Goal: Task Accomplishment & Management: Manage account settings

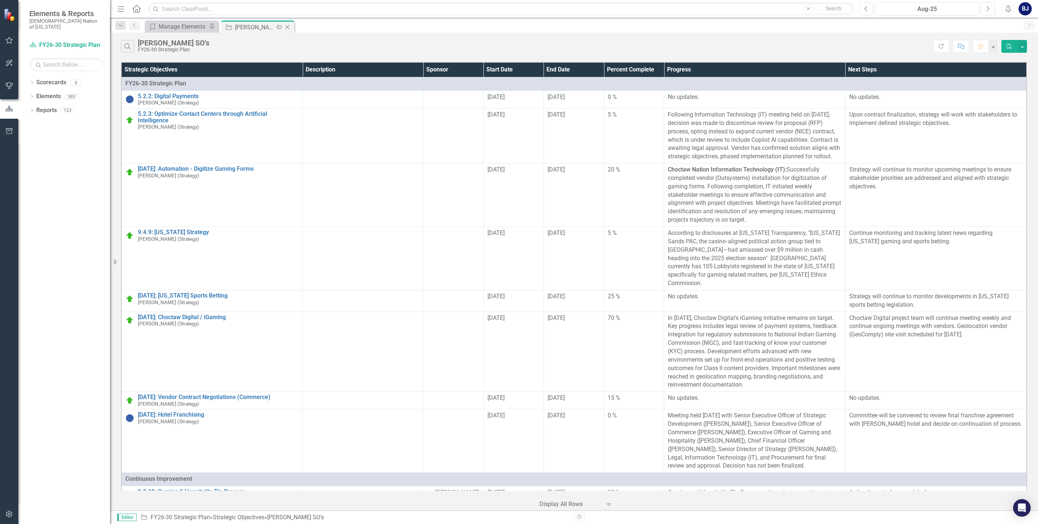
click at [287, 26] on icon "Close" at bounding box center [287, 27] width 7 height 6
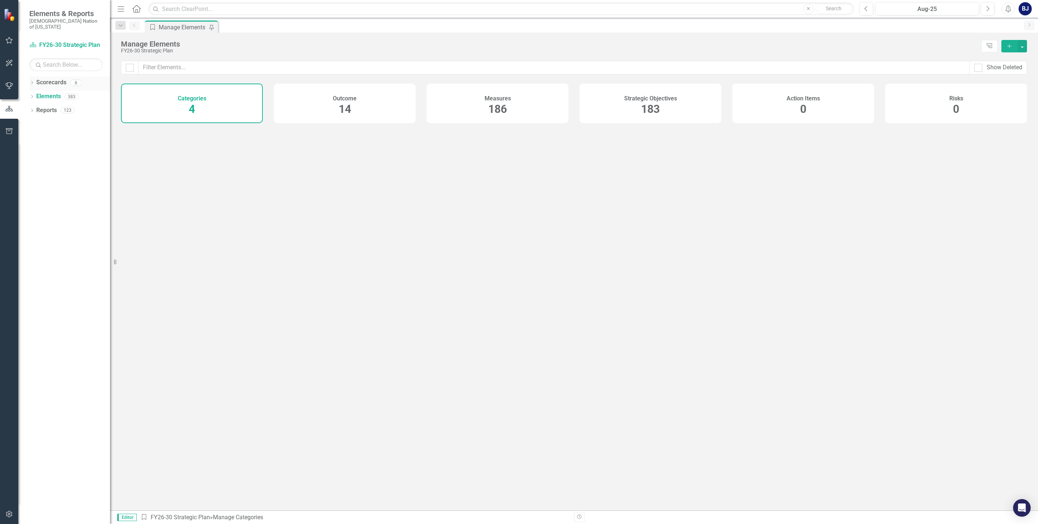
click at [30, 81] on div "Dropdown" at bounding box center [31, 84] width 5 height 6
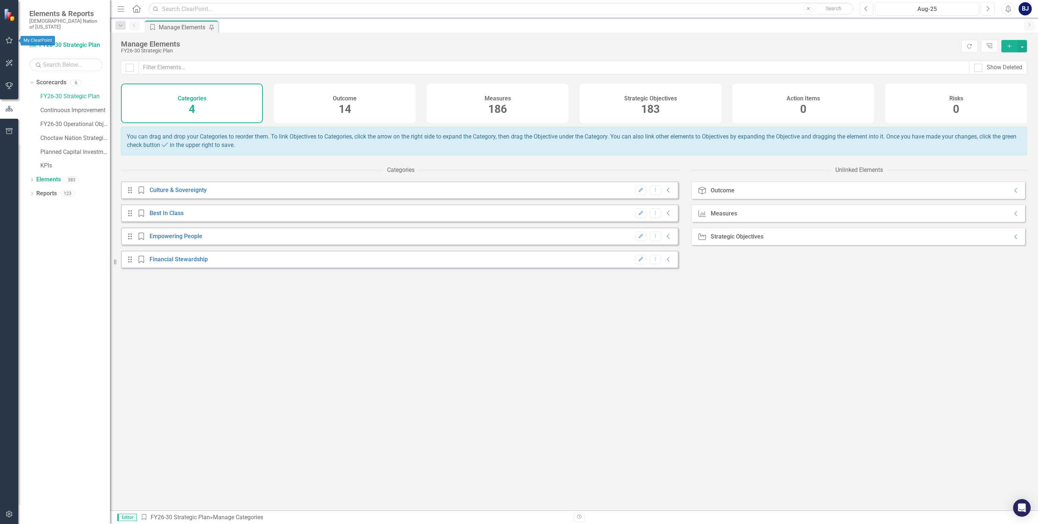
click at [11, 39] on icon "button" at bounding box center [10, 40] width 8 height 6
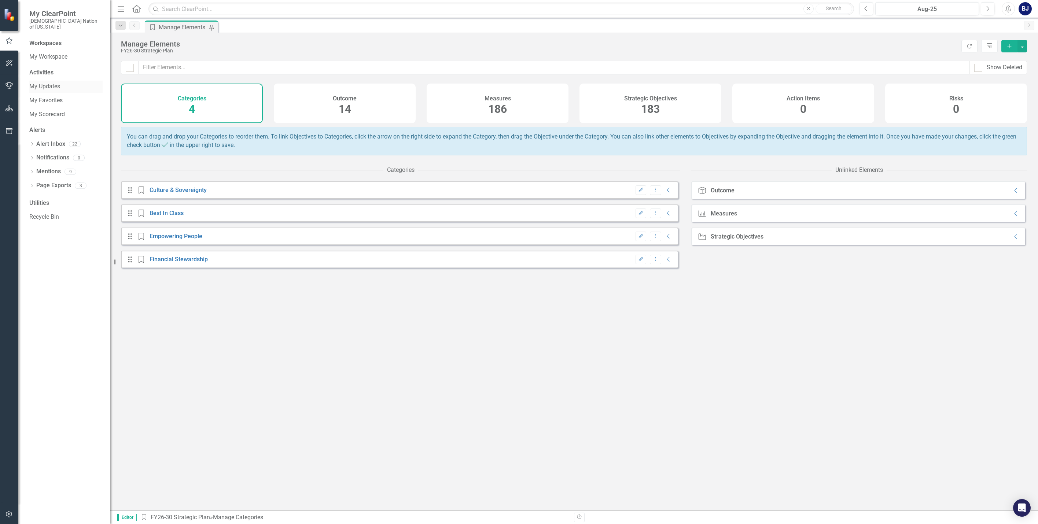
click at [52, 83] on link "My Updates" at bounding box center [65, 87] width 73 height 8
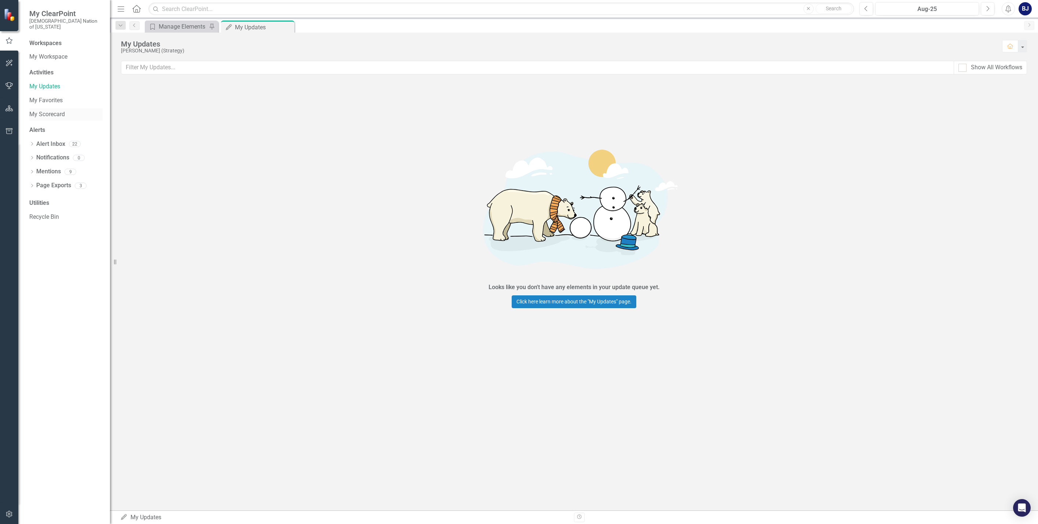
click at [40, 111] on link "My Scorecard" at bounding box center [65, 114] width 73 height 8
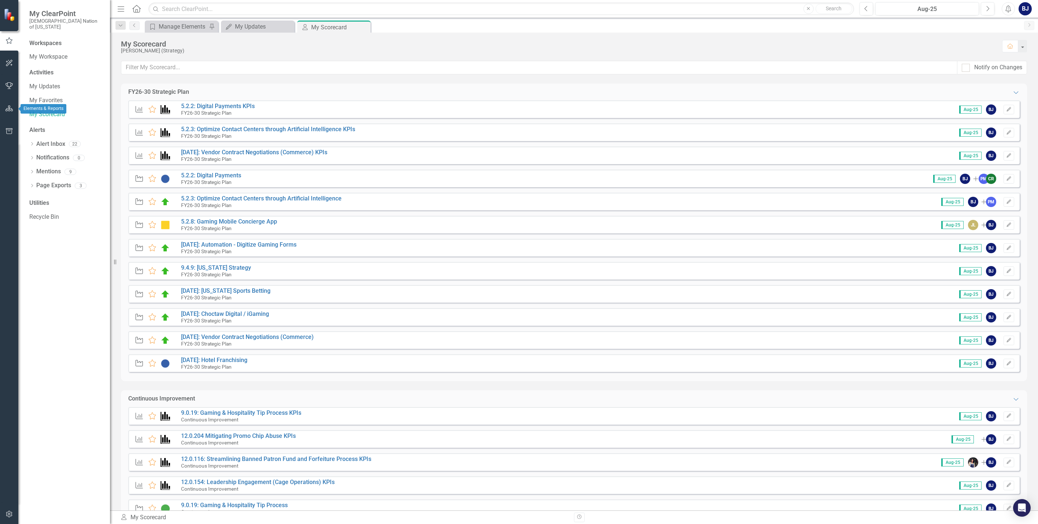
click at [6, 112] on button "button" at bounding box center [9, 108] width 17 height 15
click at [32, 109] on icon "Dropdown" at bounding box center [31, 111] width 5 height 4
click at [34, 177] on icon "Dropdown" at bounding box center [35, 179] width 5 height 4
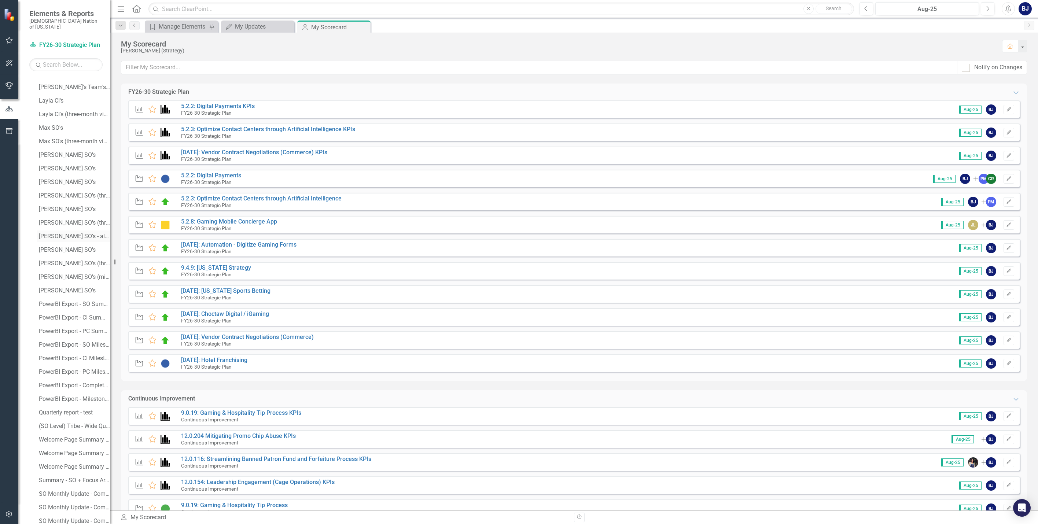
scroll to position [623, 0]
click at [52, 243] on div "[PERSON_NAME] SO's" at bounding box center [74, 246] width 71 height 7
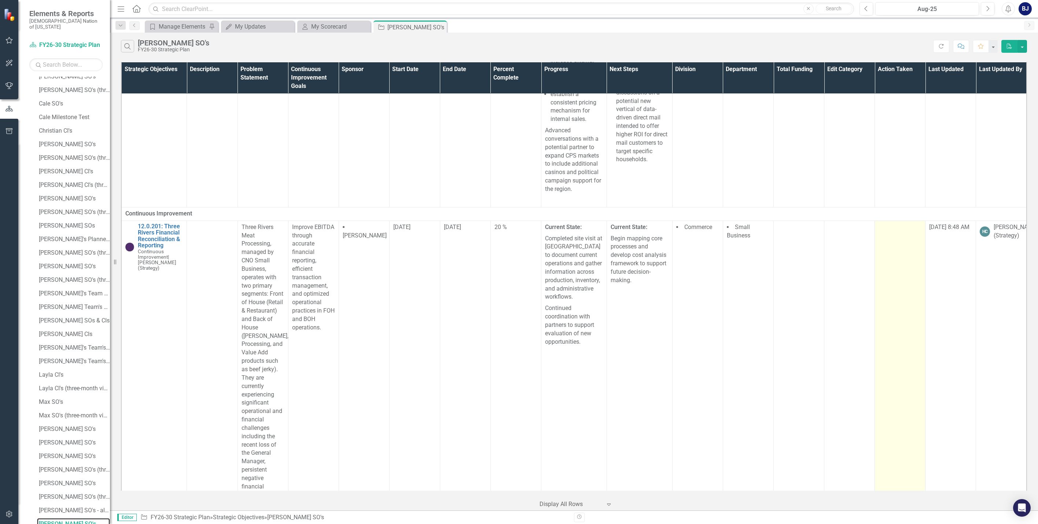
scroll to position [1825, 0]
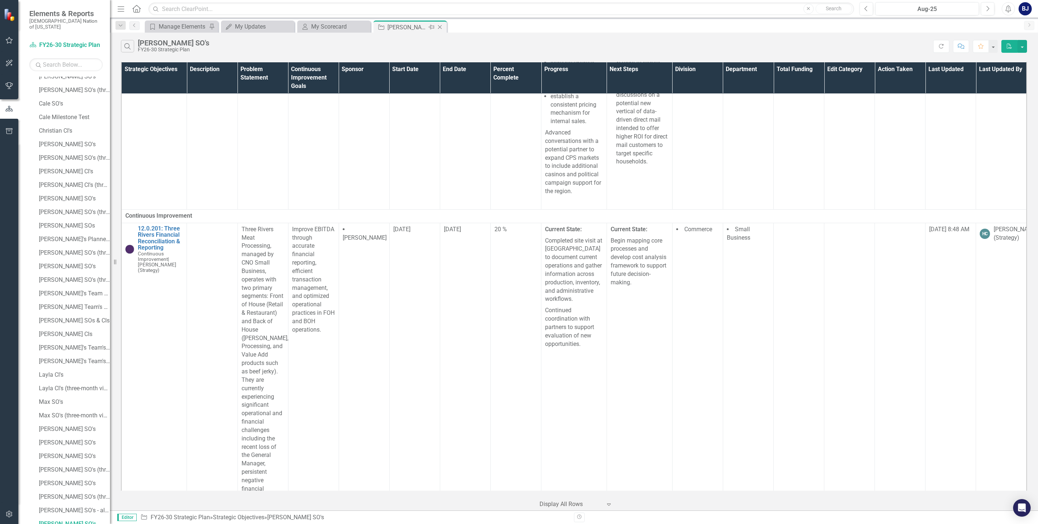
click at [442, 28] on icon "Close" at bounding box center [439, 27] width 7 height 6
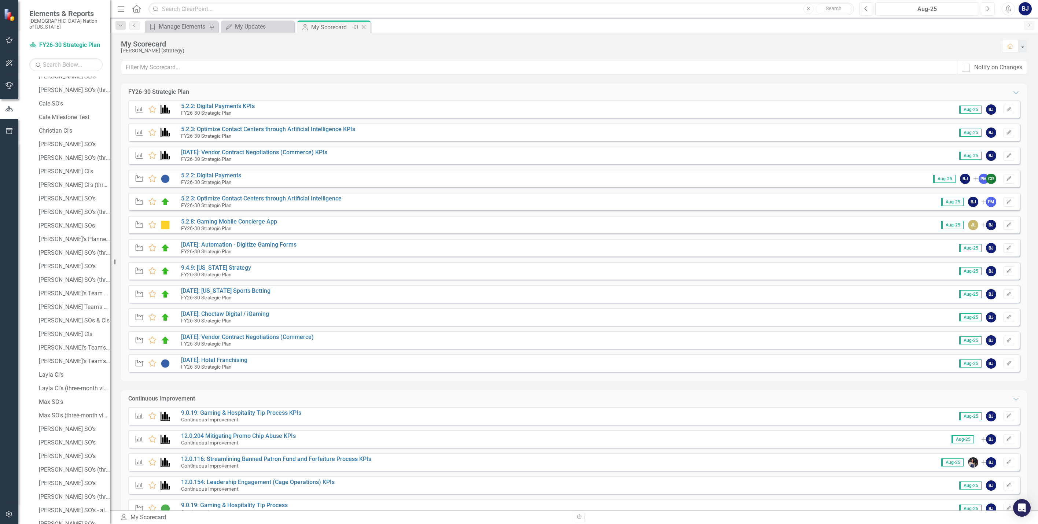
click at [363, 26] on icon at bounding box center [364, 27] width 4 height 4
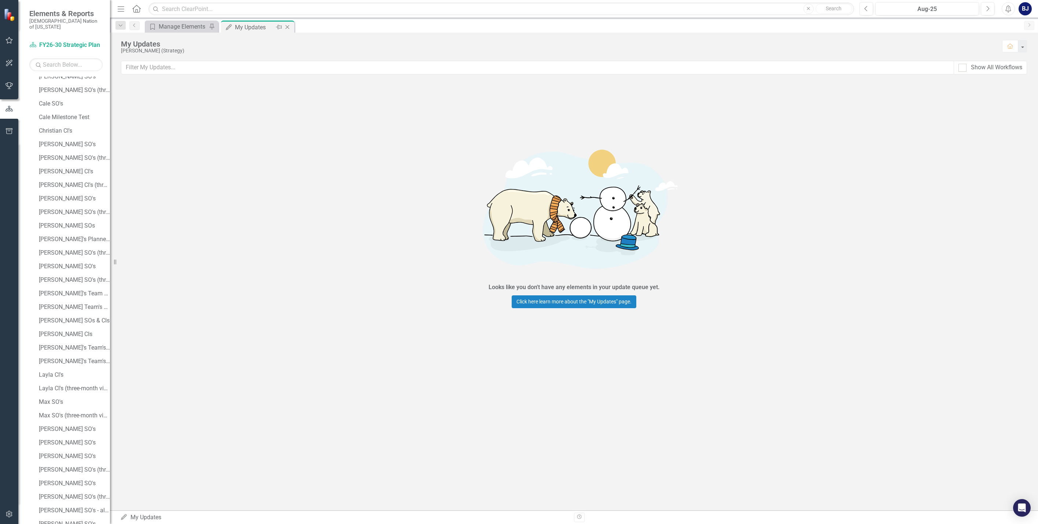
click at [287, 27] on icon "Close" at bounding box center [287, 27] width 7 height 6
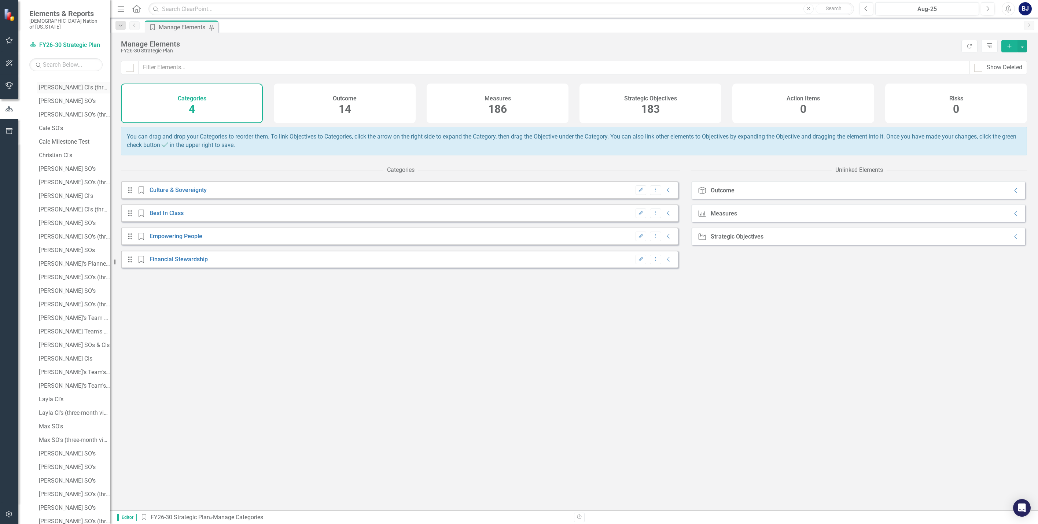
scroll to position [309, 0]
click at [58, 110] on div "[PERSON_NAME] SO's" at bounding box center [74, 113] width 71 height 7
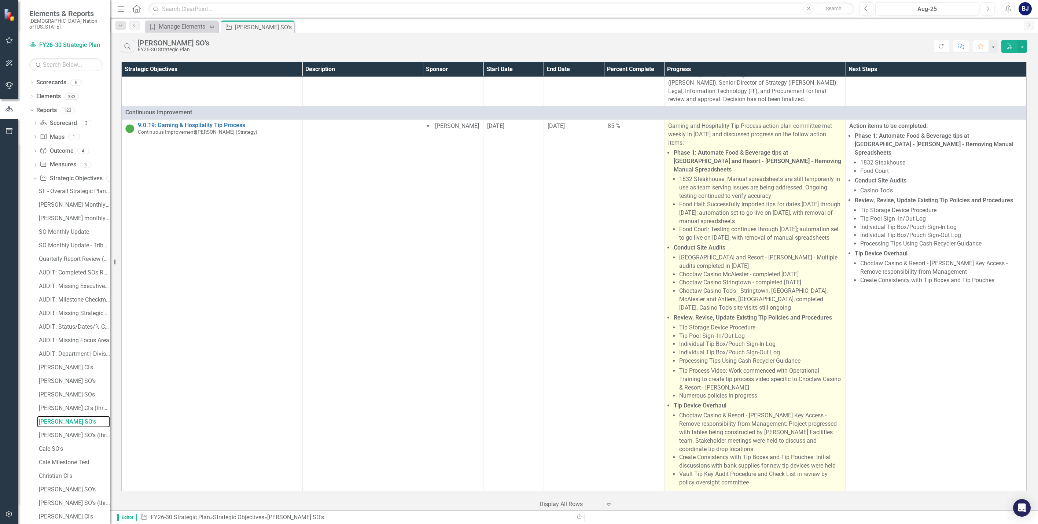
scroll to position [403, 3]
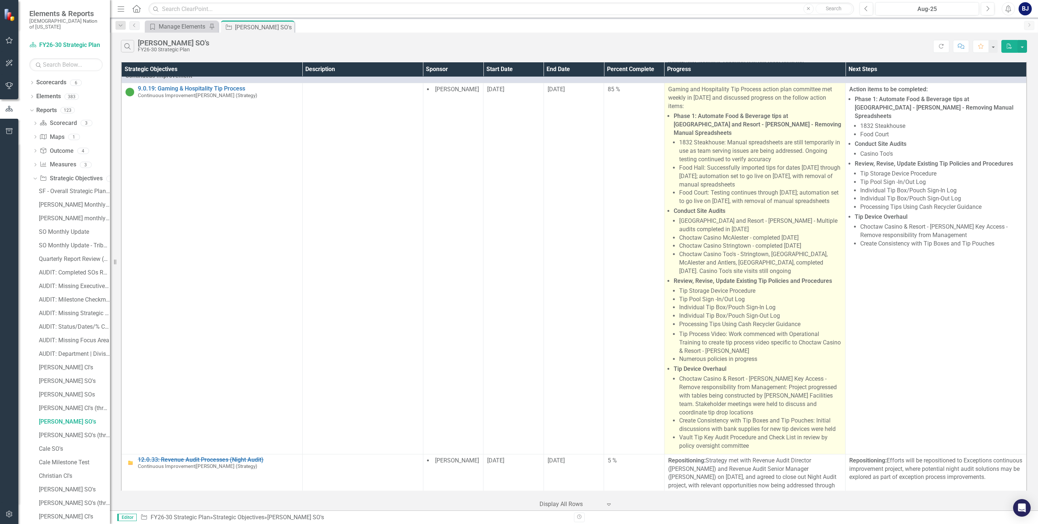
click at [523, 355] on li "Numerous policies in progress" at bounding box center [760, 359] width 162 height 8
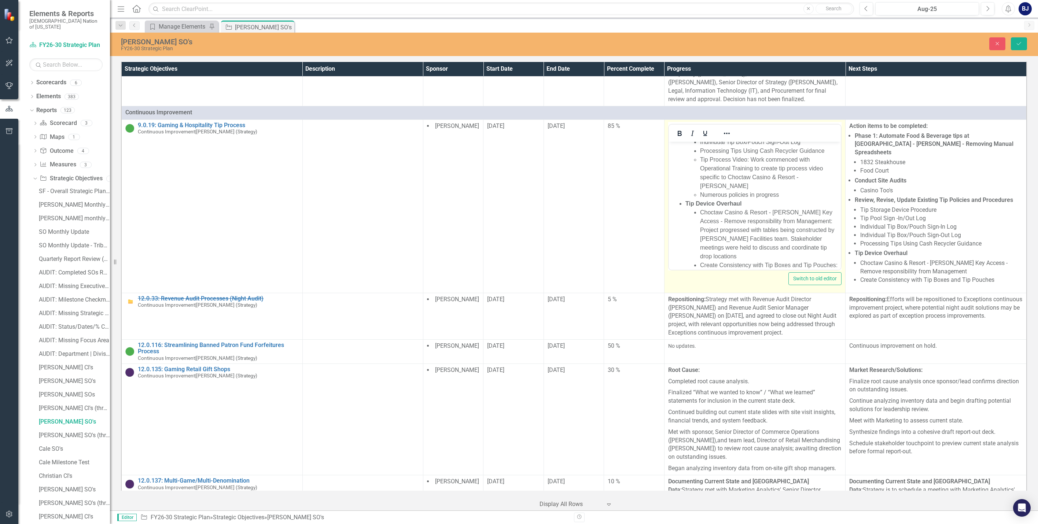
scroll to position [293, 0]
drag, startPoint x: 780, startPoint y: 187, endPoint x: 692, endPoint y: 190, distance: 88.1
click at [523, 190] on ul "Phase 1: Automate Food & Beverage tips at Choctaw Casino and Resort - Durant - …" at bounding box center [755, 89] width 168 height 414
click at [523, 186] on li "Numerous policies in progress" at bounding box center [769, 186] width 139 height 9
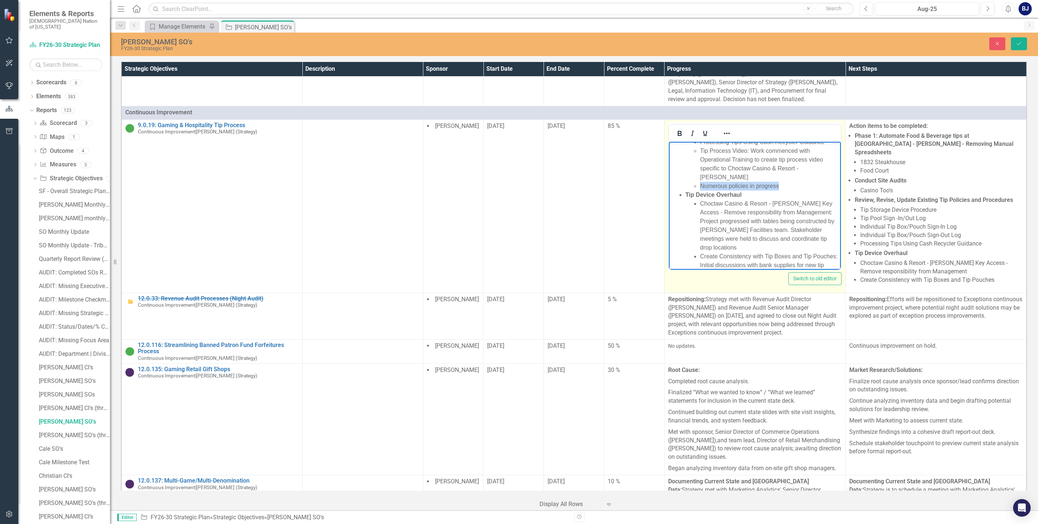
drag, startPoint x: 742, startPoint y: 186, endPoint x: 697, endPoint y: 186, distance: 44.4
click at [523, 186] on ul "Tip Process Video: Work commenced with Operational Training to create tip proce…" at bounding box center [762, 168] width 154 height 44
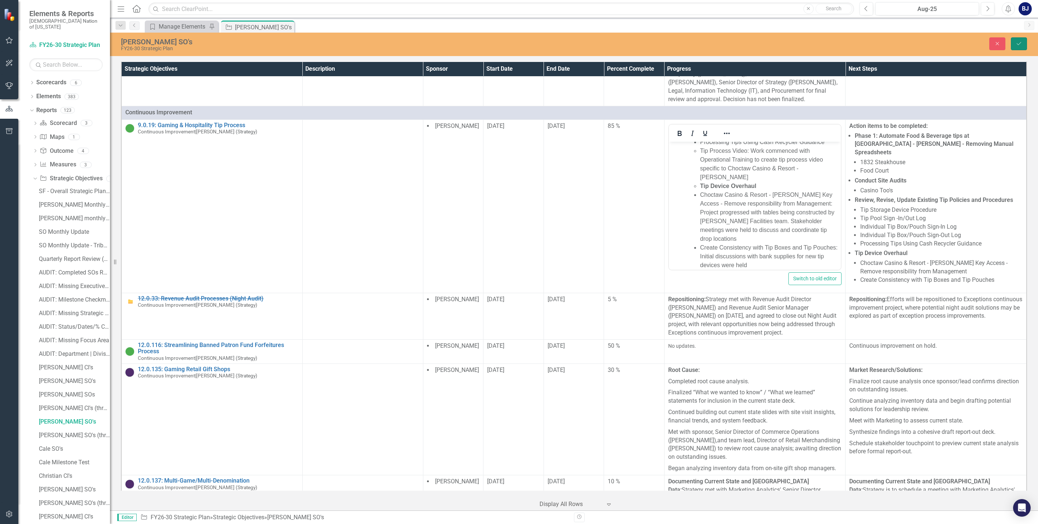
click at [523, 48] on button "Save" at bounding box center [1019, 43] width 16 height 13
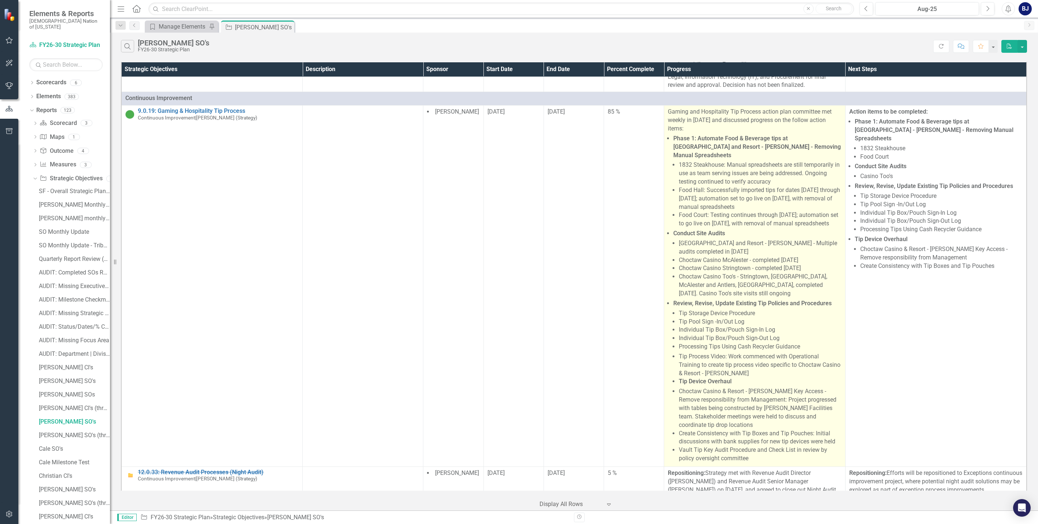
scroll to position [403, 0]
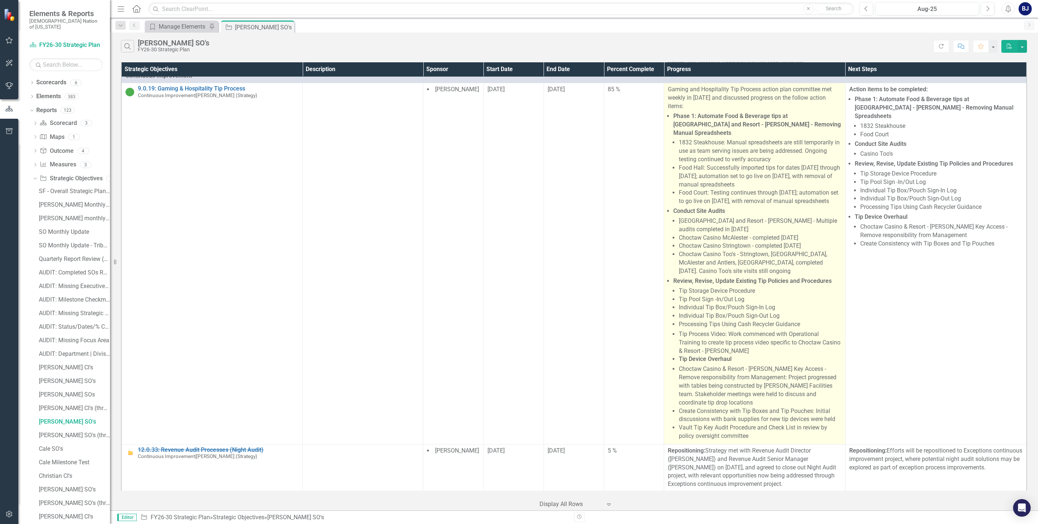
click at [523, 259] on li "Choctaw Casino Too's - Stringtown, Atoka, McAlester and Antlers, OK, completed …" at bounding box center [760, 262] width 163 height 25
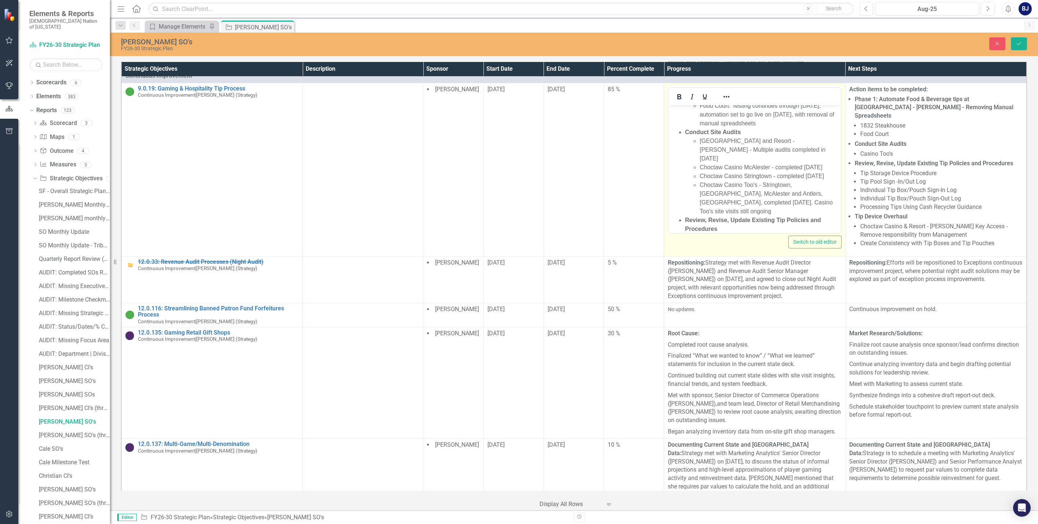
scroll to position [147, 0]
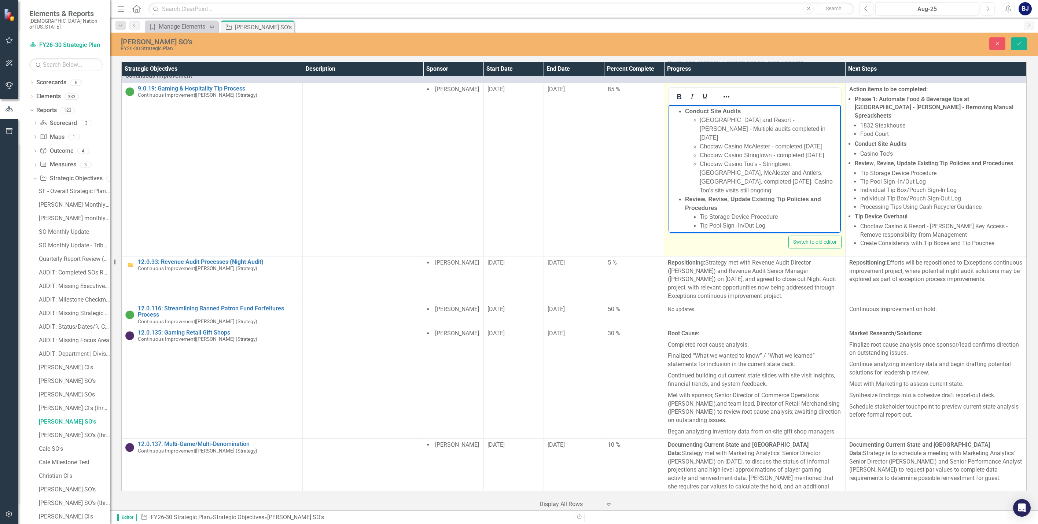
click at [523, 190] on li "Choctaw Casino Too's - Stringtown, Atoka, McAlester and Antlers, OK, completed …" at bounding box center [769, 177] width 139 height 35
click at [523, 195] on li "Choctaw Casino Too's - Stringtown, Atoka, McAlester and Antlers - completed Aug…" at bounding box center [769, 177] width 139 height 35
click at [523, 186] on li "Choctaw Casino Too's - Stringtown, [GEOGRAPHIC_DATA], McAlester and Antlers - c…" at bounding box center [769, 173] width 139 height 26
click at [523, 195] on li "Casino Too's site visits still ongoing" at bounding box center [769, 190] width 139 height 9
click at [523, 40] on button "Save" at bounding box center [1019, 43] width 16 height 13
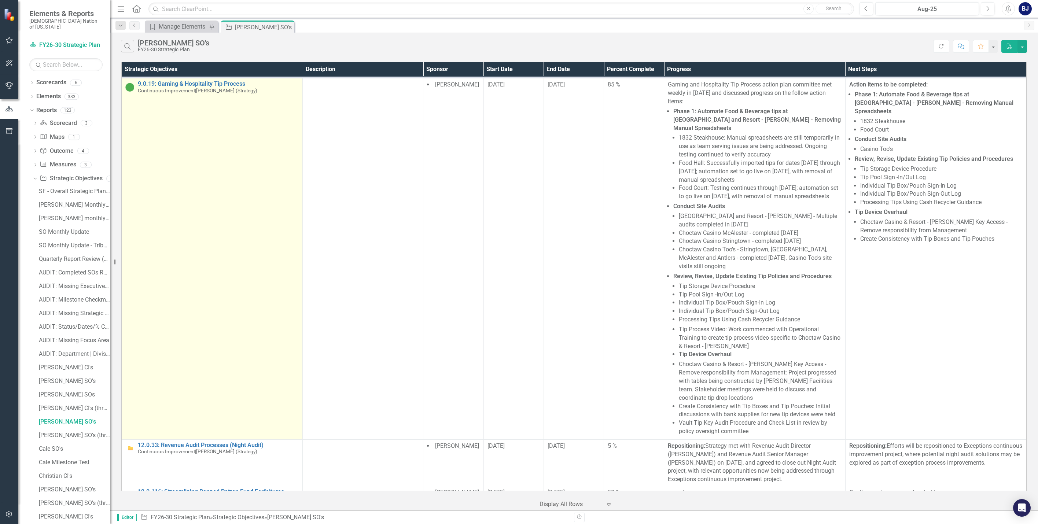
scroll to position [330, 0]
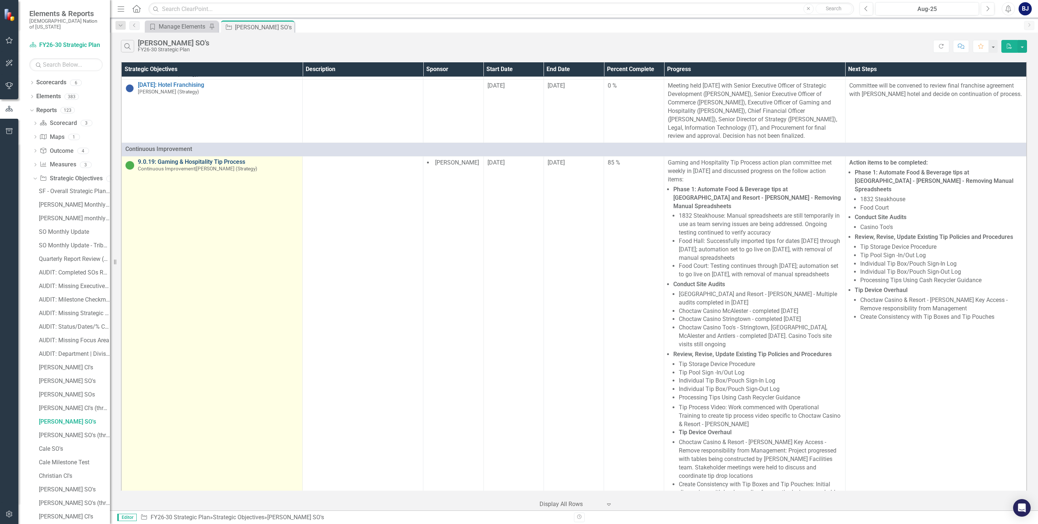
click at [187, 159] on link "9.0.19: Gaming & Hospitality Tip Process" at bounding box center [218, 162] width 161 height 7
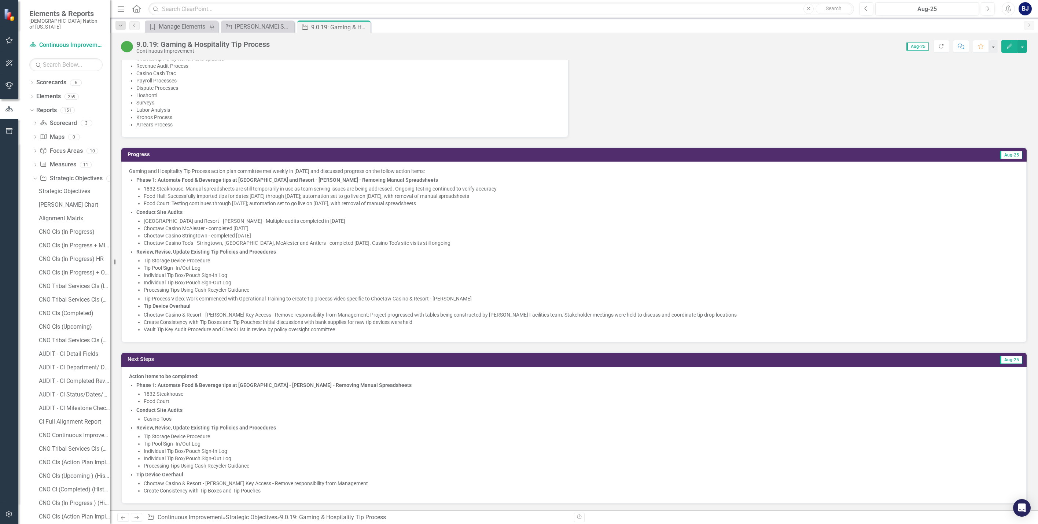
scroll to position [513, 0]
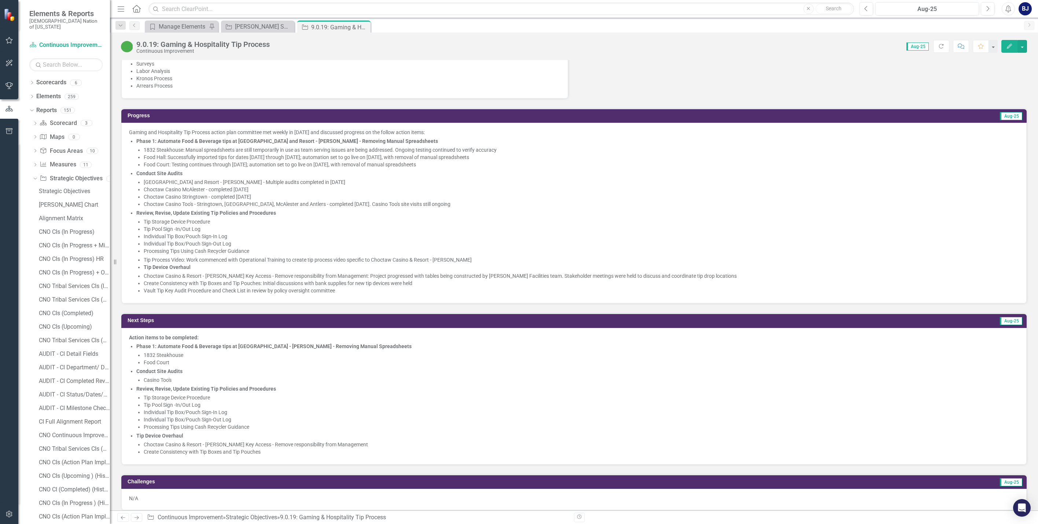
click at [202, 265] on li "Tip Device Overhaul" at bounding box center [582, 267] width 876 height 7
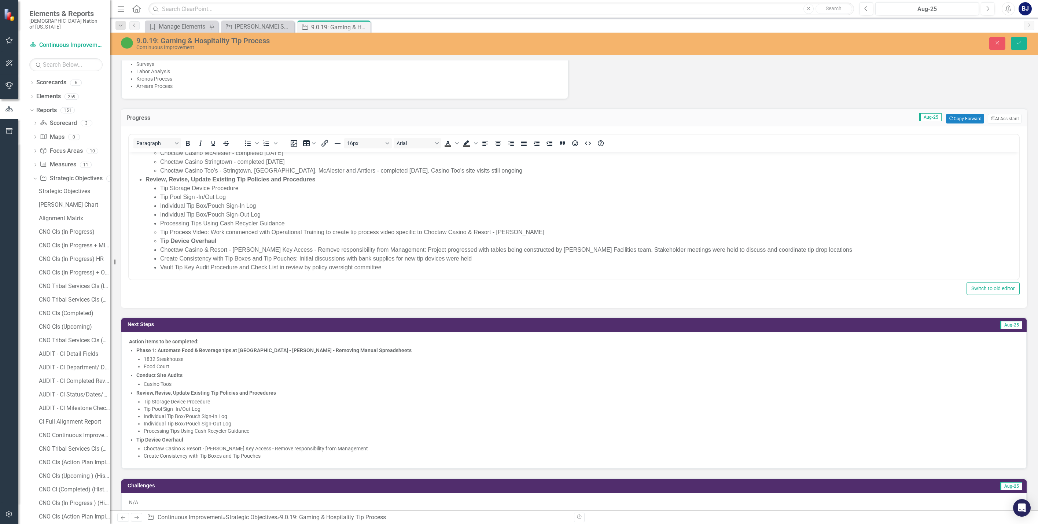
scroll to position [72, 0]
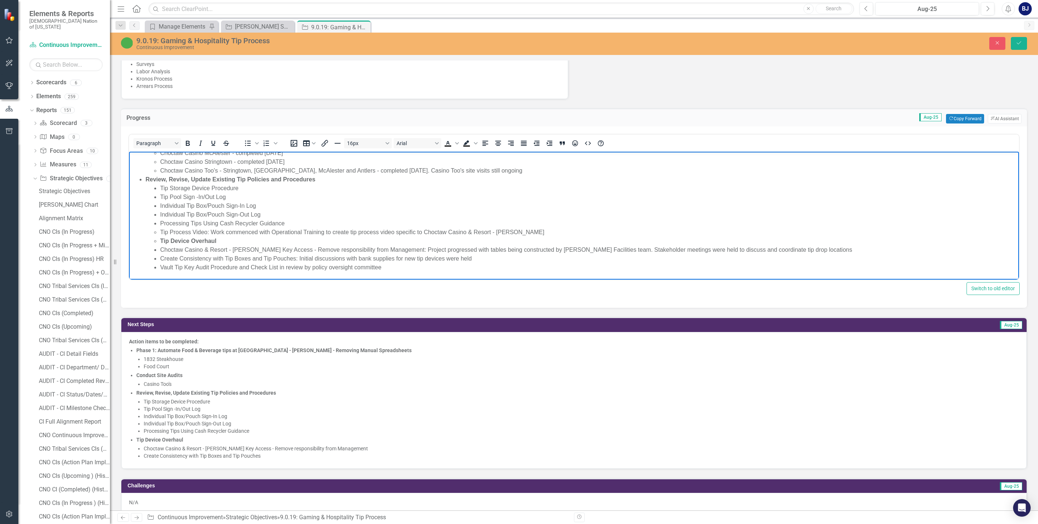
click at [160, 239] on ul "Tip Process Video: Work commenced with Operational Training to create tip proce…" at bounding box center [582, 237] width 872 height 18
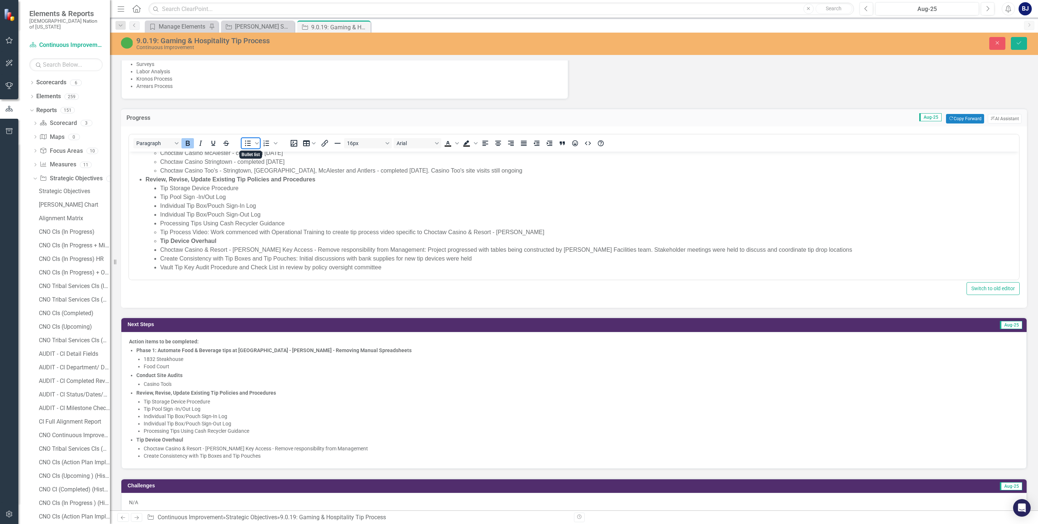
click at [249, 143] on icon "Bullet list" at bounding box center [248, 144] width 6 height 6
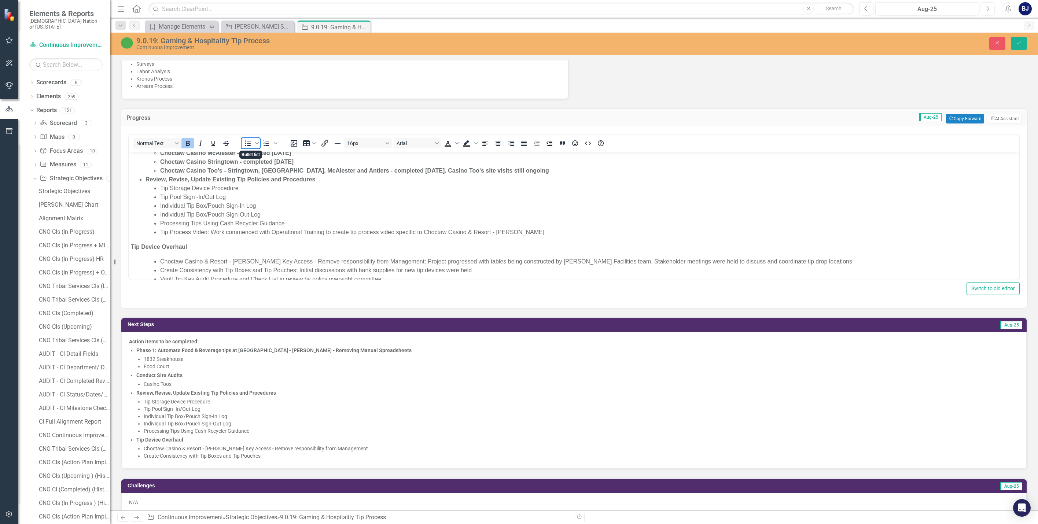
click at [243, 142] on span "Bullet list" at bounding box center [248, 143] width 12 height 10
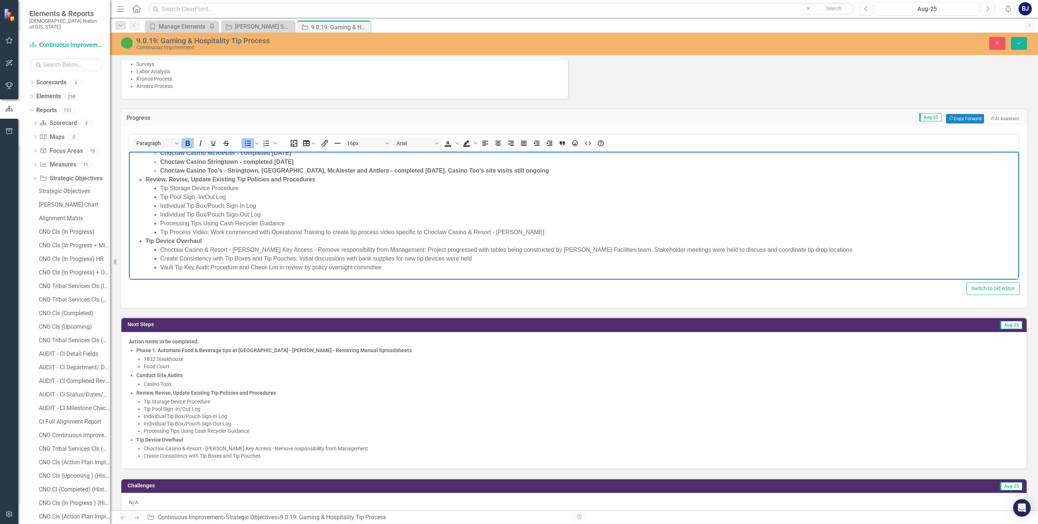
drag, startPoint x: 217, startPoint y: 238, endPoint x: 213, endPoint y: 237, distance: 4.8
click at [217, 238] on li "Tip Device Overhaul" at bounding box center [582, 241] width 872 height 9
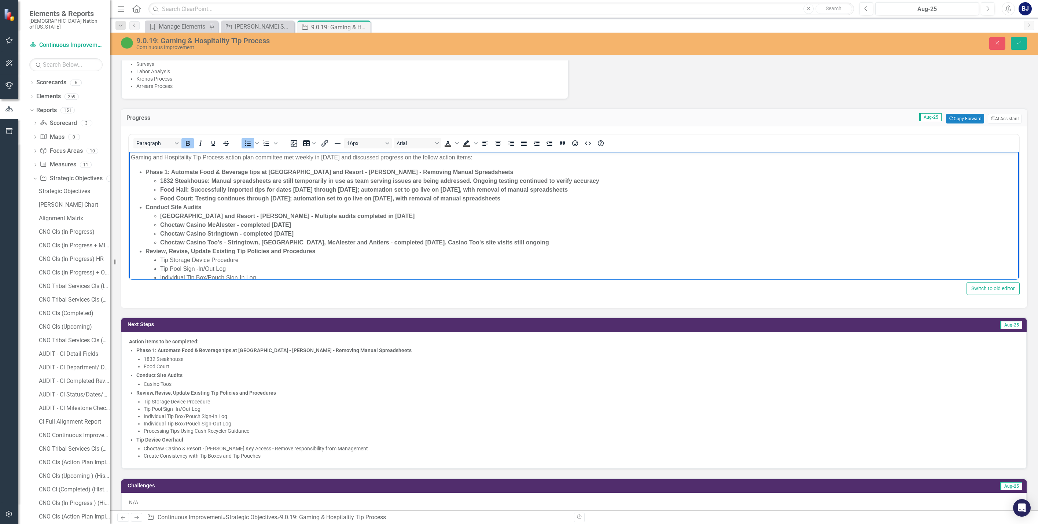
scroll to position [0, 0]
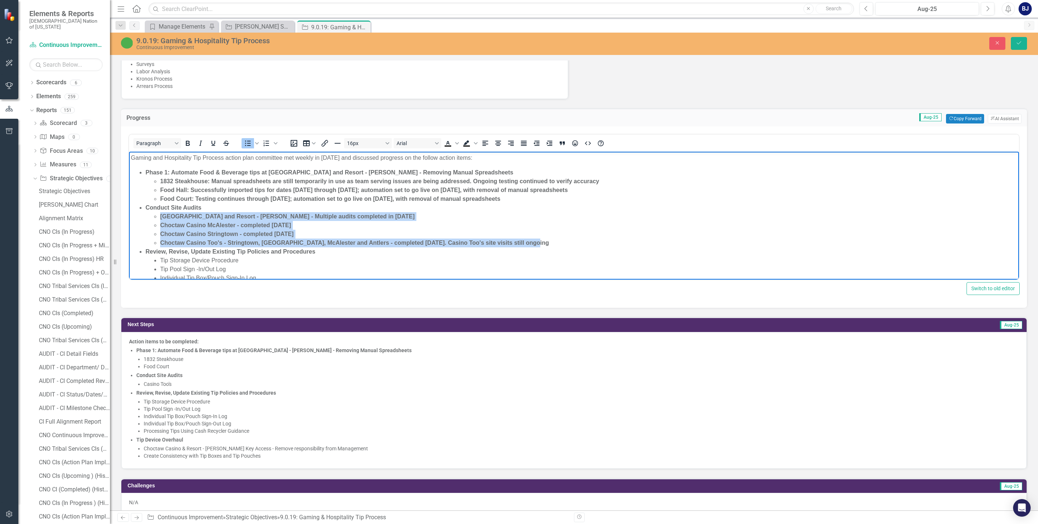
drag, startPoint x: 528, startPoint y: 242, endPoint x: 158, endPoint y: 215, distance: 371.7
click at [158, 215] on ul "Choctaw Casino and Resort - Durant - Multiple audits completed in August 2025 C…" at bounding box center [582, 229] width 872 height 35
click at [188, 144] on icon "Bold" at bounding box center [187, 143] width 9 height 9
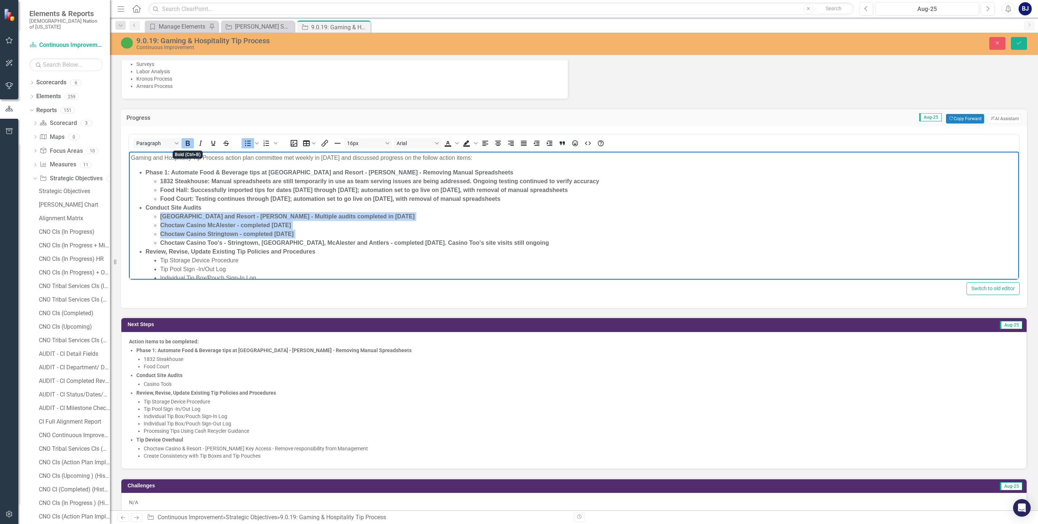
click at [188, 144] on icon "Bold" at bounding box center [187, 143] width 9 height 9
click at [356, 212] on li "[GEOGRAPHIC_DATA] and Resort - [PERSON_NAME] - Multiple audits completed in [DA…" at bounding box center [588, 216] width 857 height 9
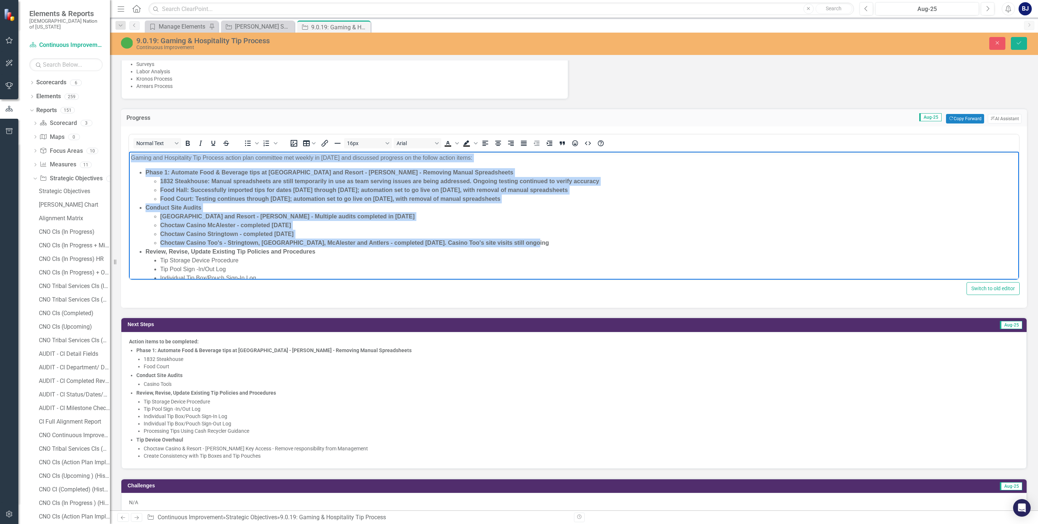
drag, startPoint x: 532, startPoint y: 244, endPoint x: 122, endPoint y: 157, distance: 419.9
click at [129, 157] on html "Gaming and Hospitality Tip Process action plan committee met weekly in August 2…" at bounding box center [574, 252] width 890 height 200
click at [189, 144] on icon "Bold" at bounding box center [188, 143] width 4 height 5
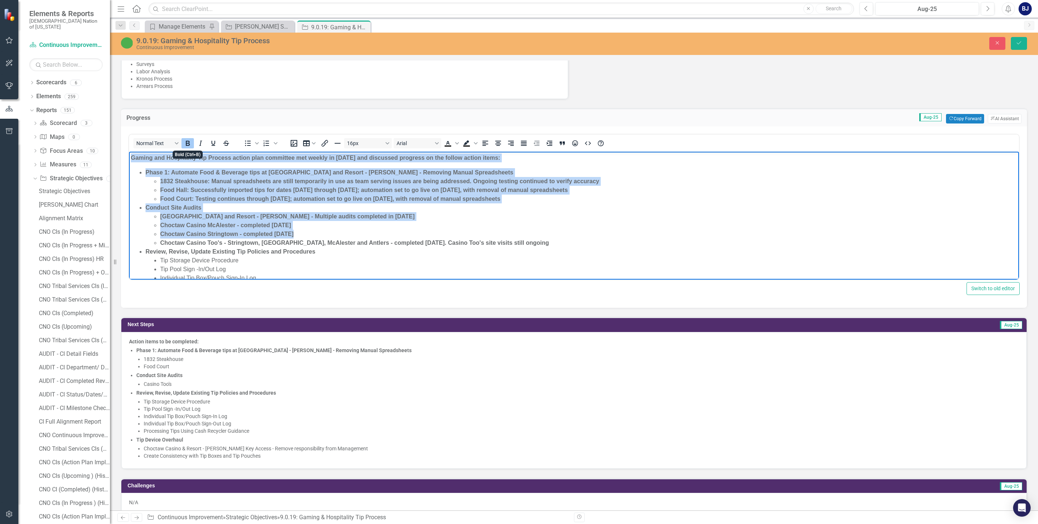
click at [187, 142] on icon "Bold" at bounding box center [188, 143] width 4 height 5
click at [214, 197] on li "Food Court: Testing continues through [DATE]; automation set to go live on [DAT…" at bounding box center [588, 199] width 857 height 9
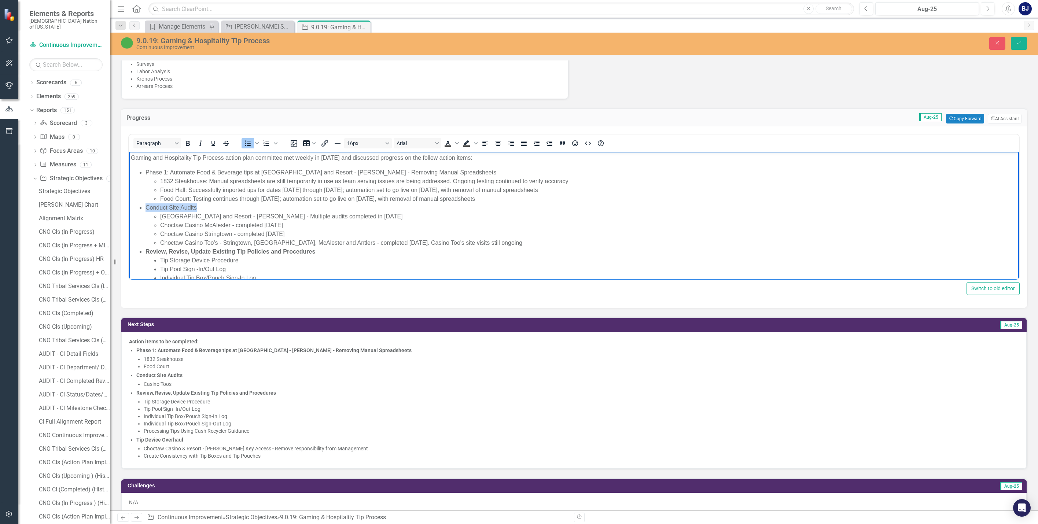
drag, startPoint x: 195, startPoint y: 205, endPoint x: 144, endPoint y: 206, distance: 51.7
click at [144, 206] on ul "Phase 1: Automate Food & Beverage tips at Choctaw Casino and Resort - Durant - …" at bounding box center [574, 256] width 887 height 176
click at [187, 143] on icon "Bold" at bounding box center [188, 143] width 4 height 5
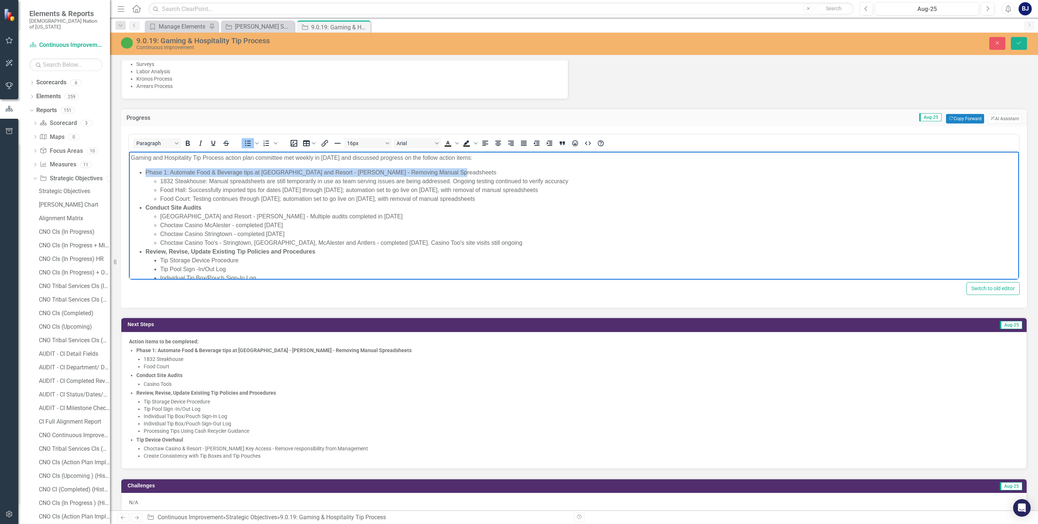
drag, startPoint x: 446, startPoint y: 172, endPoint x: 139, endPoint y: 172, distance: 307.3
click at [139, 172] on ul "Phase 1: Automate Food & Beverage tips at Choctaw Casino and Resort - Durant - …" at bounding box center [574, 256] width 887 height 176
click at [190, 146] on icon "Bold" at bounding box center [187, 143] width 9 height 9
click at [370, 226] on li "Choctaw Casino McAlester - completed [DATE]" at bounding box center [588, 225] width 857 height 9
click at [409, 241] on li "Choctaw Casino Too's - Stringtown, Atoka, McAlester and Antlers - completed Aug…" at bounding box center [588, 243] width 857 height 9
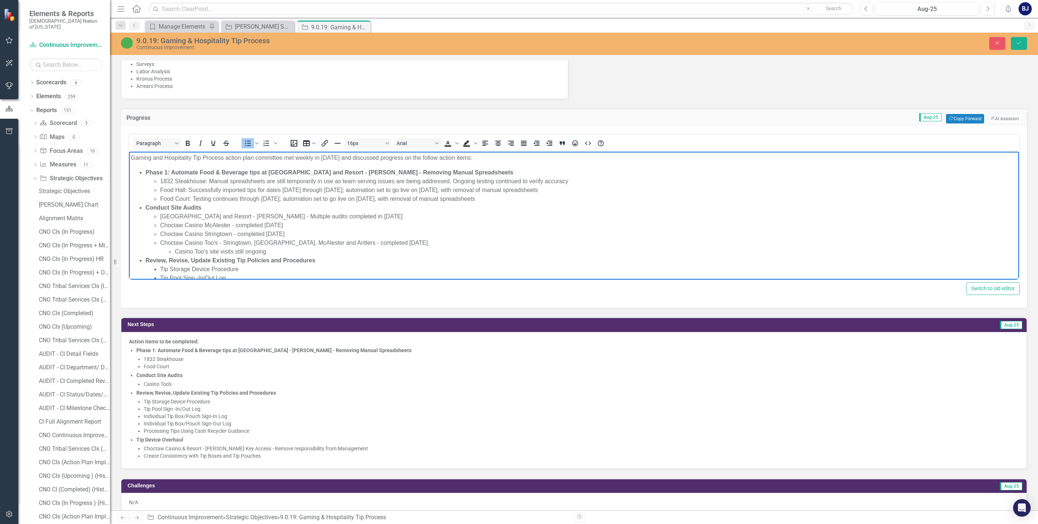
click at [398, 260] on li "Review, Revise, Update Existing Tip Policies and Procedures Tip Storage Device …" at bounding box center [582, 287] width 872 height 62
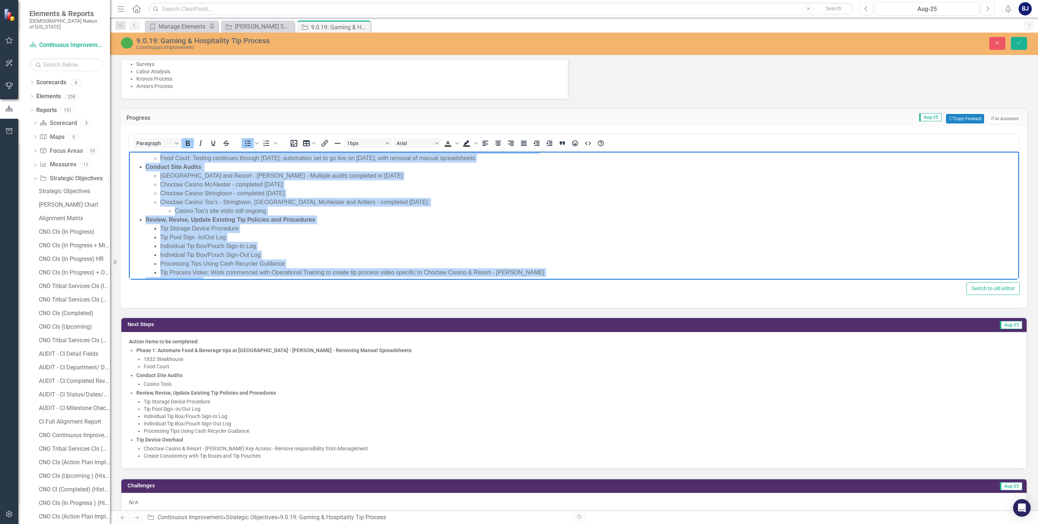
scroll to position [81, 0]
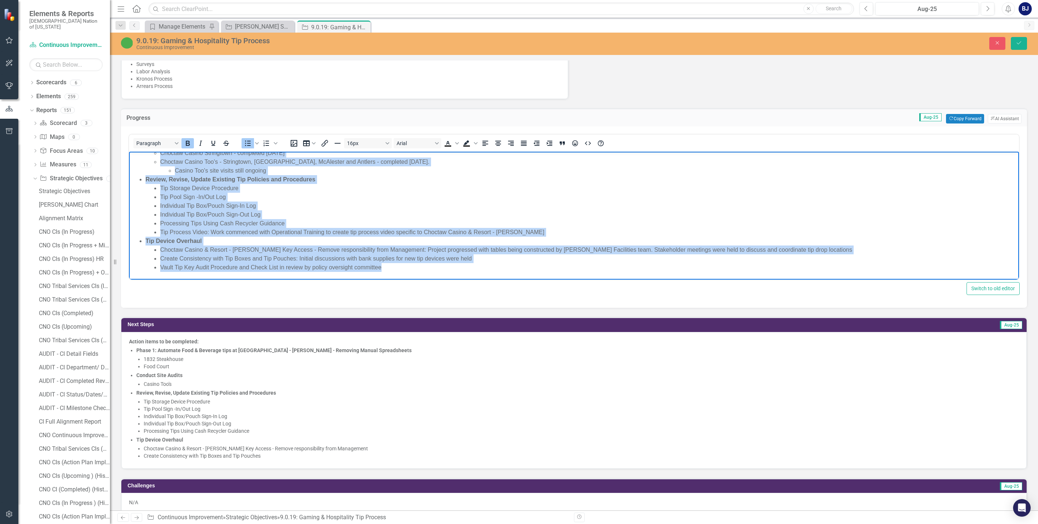
drag, startPoint x: 145, startPoint y: 171, endPoint x: 454, endPoint y: 278, distance: 326.8
click at [454, 278] on body "Gaming and Hospitality Tip Process action plan committee met weekly in August 2…" at bounding box center [574, 175] width 890 height 209
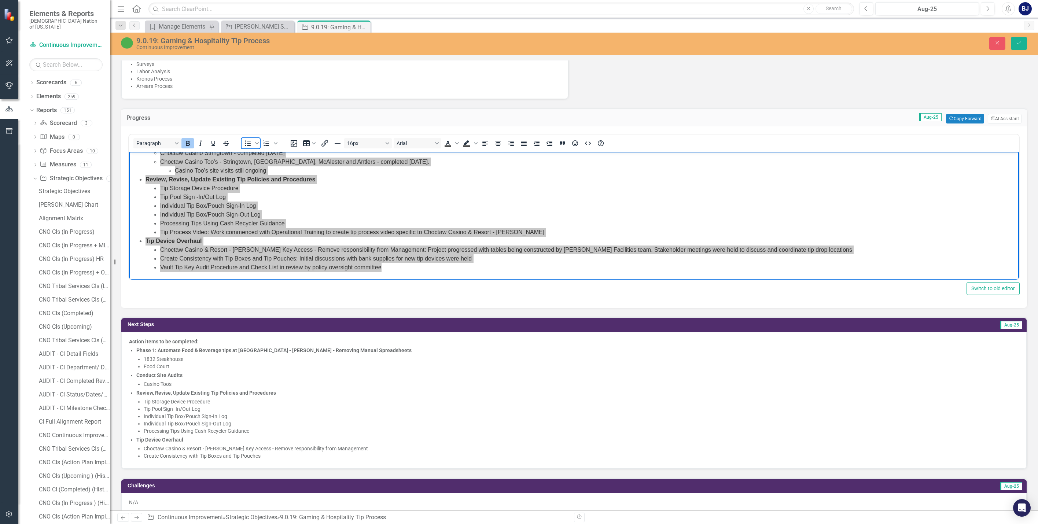
click at [249, 144] on icon "Bullet list" at bounding box center [247, 143] width 9 height 9
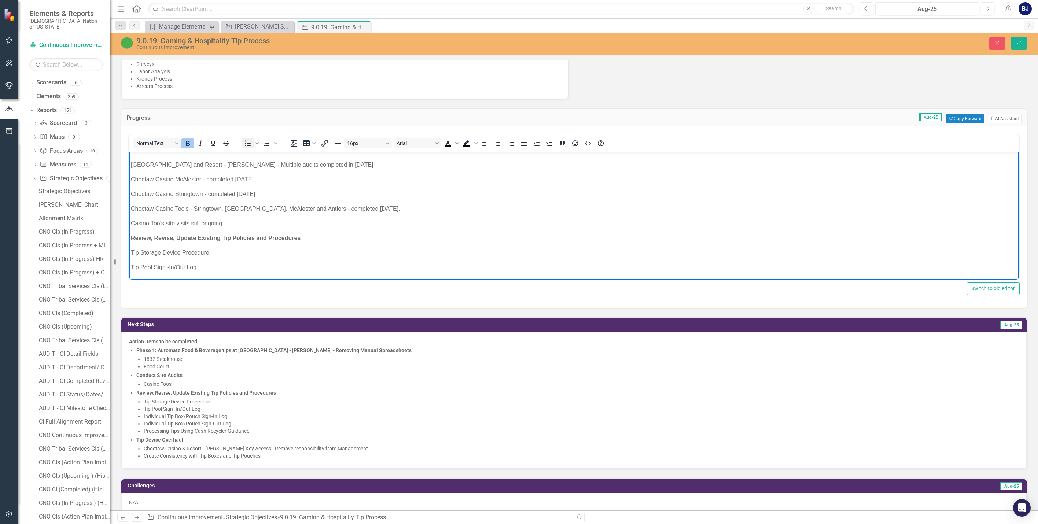
scroll to position [73, 0]
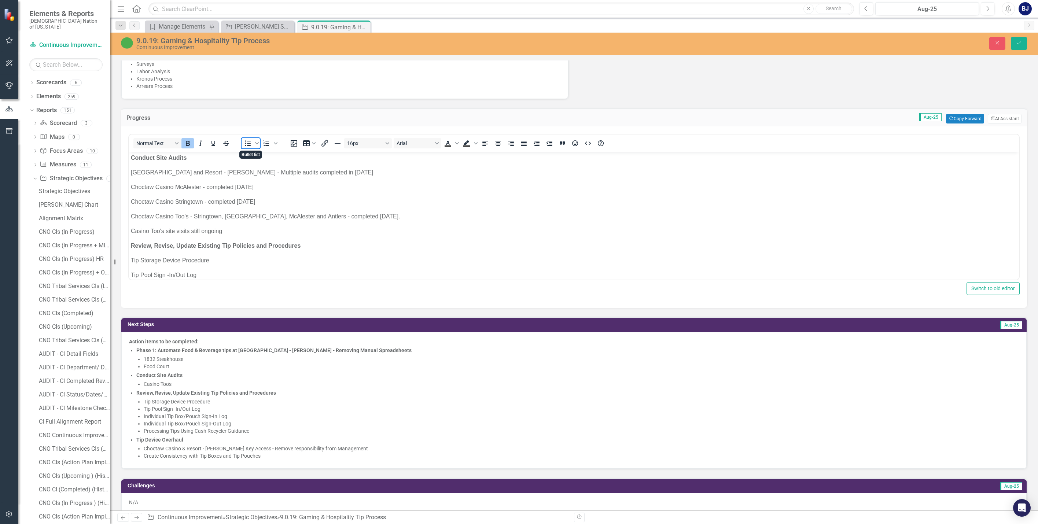
click at [247, 143] on icon "Bullet list" at bounding box center [247, 143] width 9 height 9
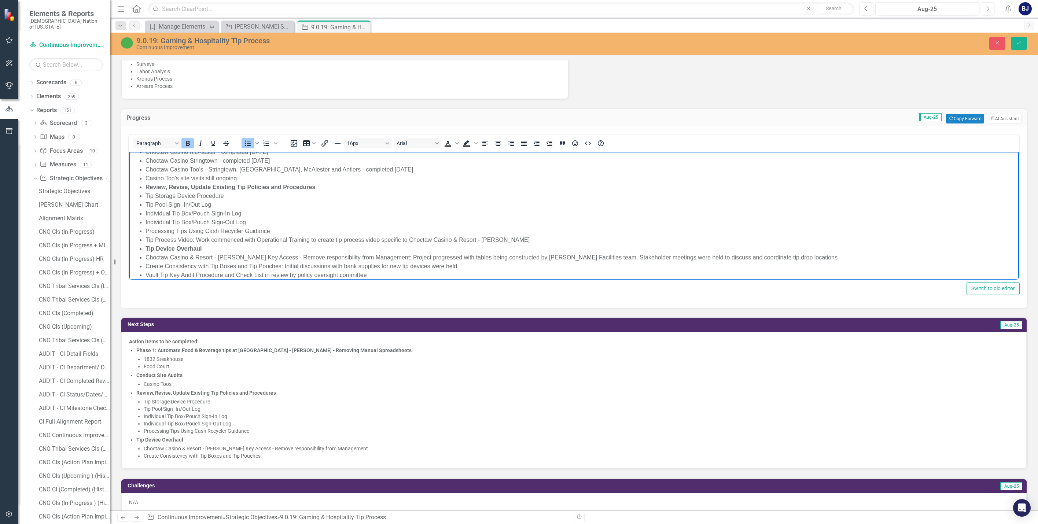
click at [291, 192] on li "Tip Storage Device Procedure" at bounding box center [582, 196] width 872 height 9
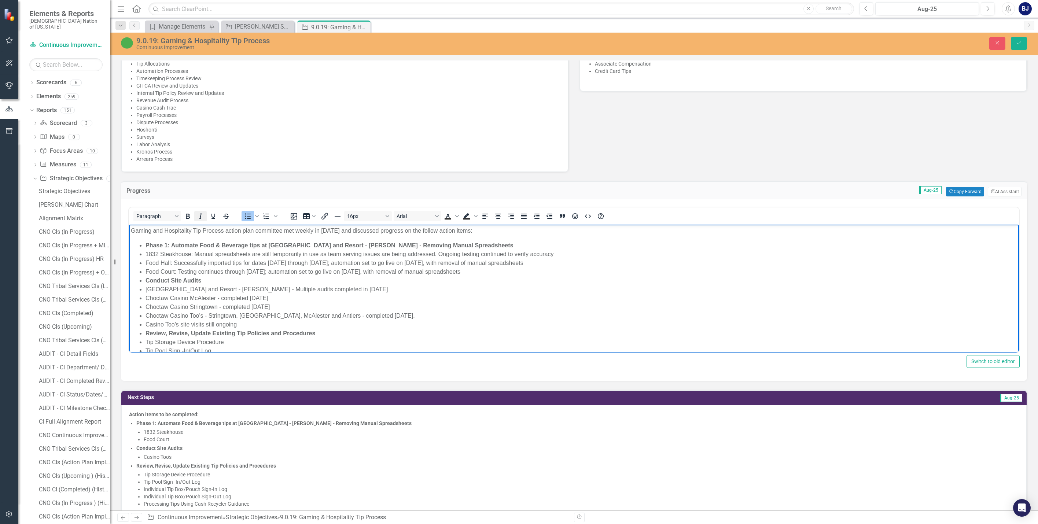
scroll to position [440, 0]
click at [147, 250] on li "1832 Steakhouse: Manual spreadsheets are still temporarily in use as team servi…" at bounding box center [582, 254] width 872 height 9
click at [145, 263] on ul "Phase 1: Automate Food & Beverage tips at Choctaw Casino and Resort - Durant - …" at bounding box center [574, 334] width 887 height 185
click at [145, 268] on ul "Phase 1: Automate Food & Beverage tips at Choctaw Casino and Resort - Durant - …" at bounding box center [574, 334] width 887 height 185
click at [145, 288] on ul "Phase 1: Automate Food & Beverage tips at Choctaw Casino and Resort - Durant - …" at bounding box center [574, 334] width 887 height 185
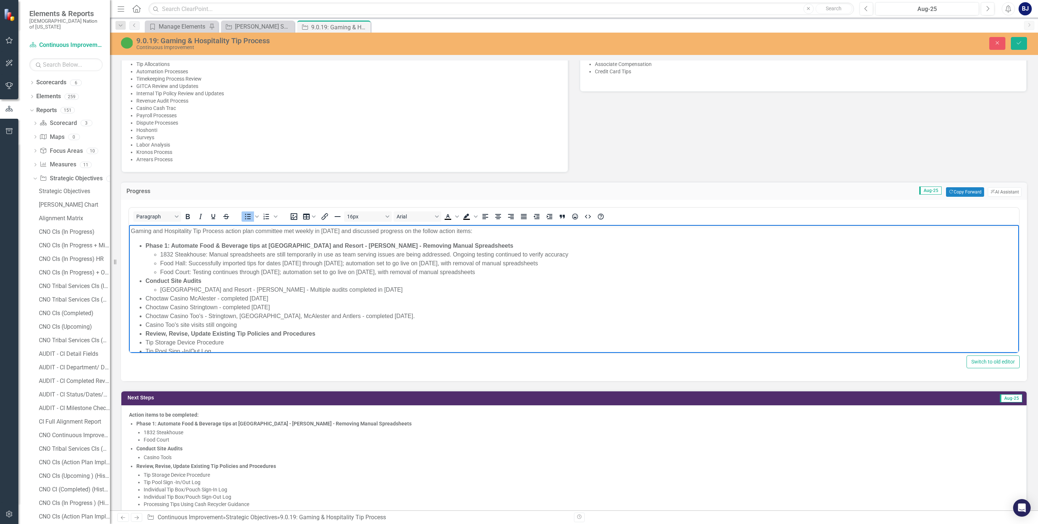
click at [144, 297] on ul "Phase 1: Automate Food & Beverage tips at Choctaw Casino and Resort - Durant - …" at bounding box center [574, 334] width 887 height 185
click at [143, 305] on ul "Phase 1: Automate Food & Beverage tips at Choctaw Casino and Resort - Durant - …" at bounding box center [574, 334] width 887 height 185
click at [146, 315] on li "Choctaw Casino Too's - Stringtown, [GEOGRAPHIC_DATA], McAlester and Antlers - c…" at bounding box center [582, 316] width 872 height 9
click at [146, 322] on li "Casino Too's site visits still ongoing" at bounding box center [582, 325] width 872 height 9
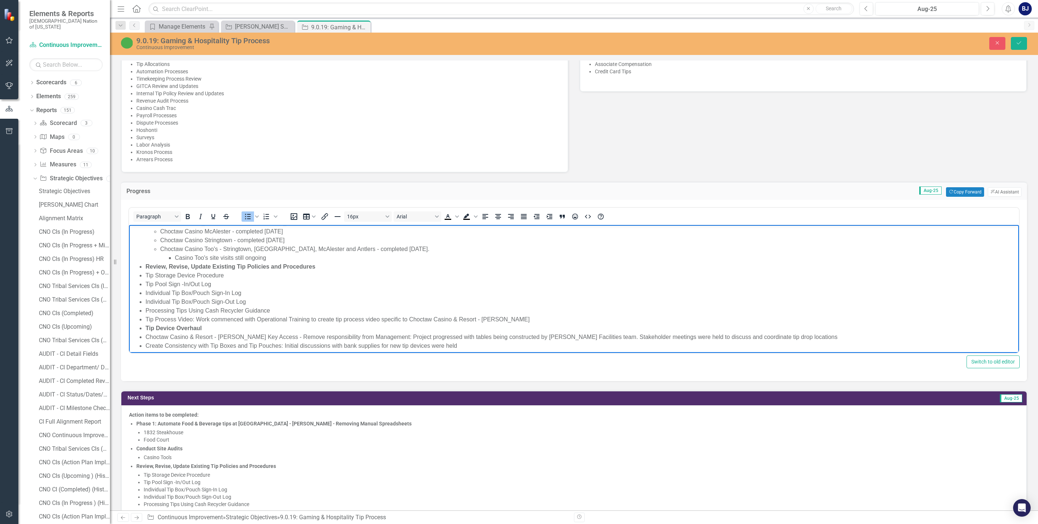
scroll to position [73, 0]
click at [146, 268] on li "Tip Storage Device Procedure" at bounding box center [582, 269] width 872 height 9
click at [144, 277] on ul "Phase 1: Automate Food & Beverage tips at Choctaw Casino and Resort - Durant - …" at bounding box center [574, 260] width 887 height 185
click at [144, 285] on ul "Phase 1: Automate Food & Beverage tips at Choctaw Casino and Resort - Durant - …" at bounding box center [574, 260] width 887 height 185
click at [145, 295] on ul "Phase 1: Automate Food & Beverage tips at Choctaw Casino and Resort - Durant - …" at bounding box center [574, 260] width 887 height 185
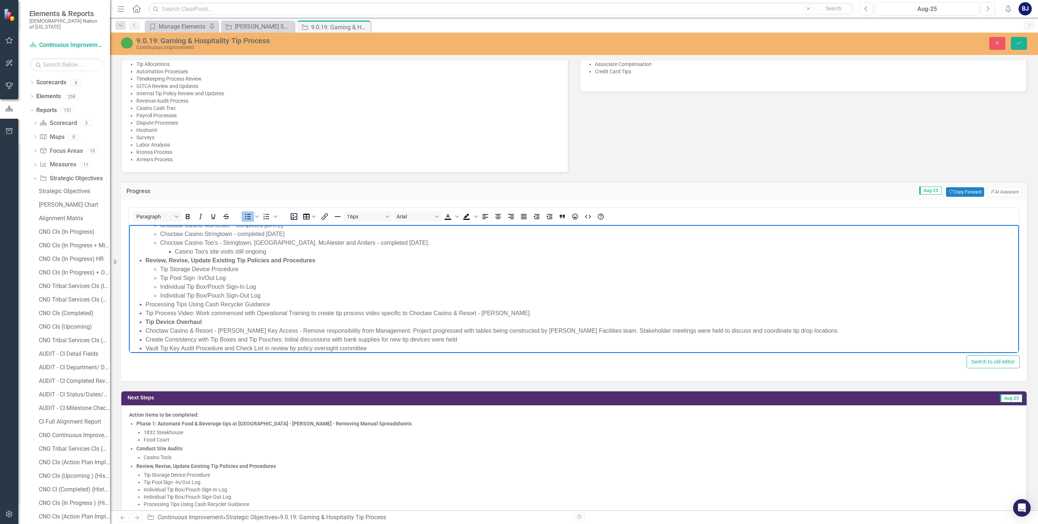
click at [145, 304] on ul "Phase 1: Automate Food & Beverage tips at Choctaw Casino and Resort - Durant - …" at bounding box center [574, 260] width 887 height 185
click at [144, 311] on ul "Phase 1: Automate Food & Beverage tips at Choctaw Casino and Resort - Durant - …" at bounding box center [574, 260] width 887 height 185
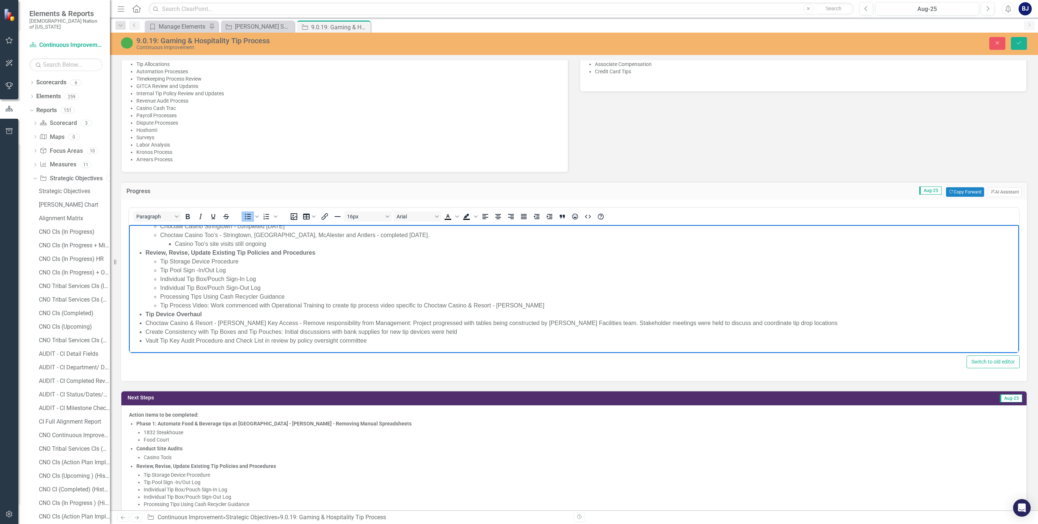
click at [145, 326] on ul "Phase 1: Automate Food & Beverage tips at Choctaw Casino and Resort - Durant - …" at bounding box center [574, 253] width 887 height 185
click at [145, 331] on ul "Phase 1: Automate Food & Beverage tips at Choctaw Casino and Resort - Durant - …" at bounding box center [574, 253] width 887 height 185
click at [146, 339] on li "Vault Tip Key Audit Procedure and Check List in review by policy oversight comm…" at bounding box center [582, 341] width 872 height 9
click at [396, 346] on body "Gaming and Hospitality Tip Process action plan committee met weekly in August 2…" at bounding box center [574, 248] width 890 height 209
click at [523, 40] on button "Save" at bounding box center [1019, 43] width 16 height 13
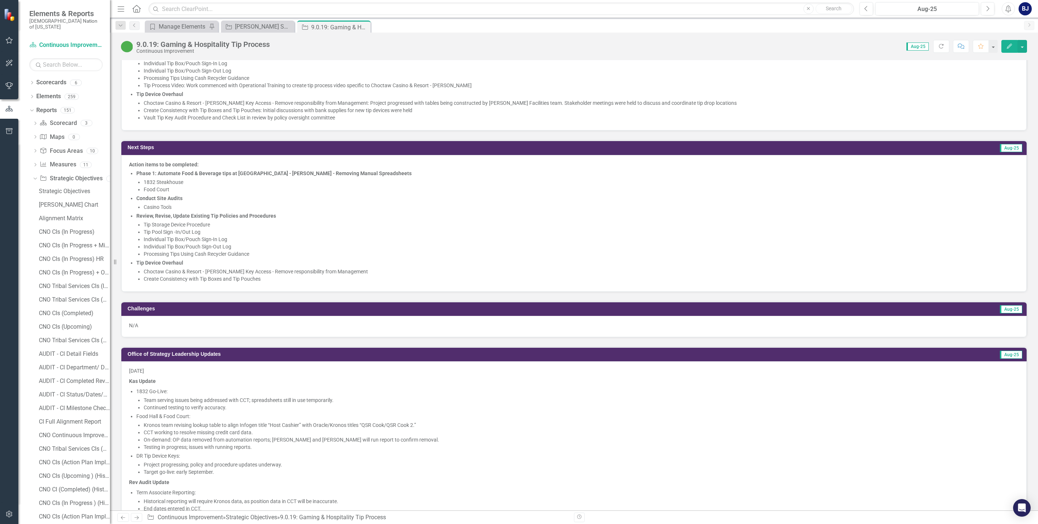
scroll to position [733, 0]
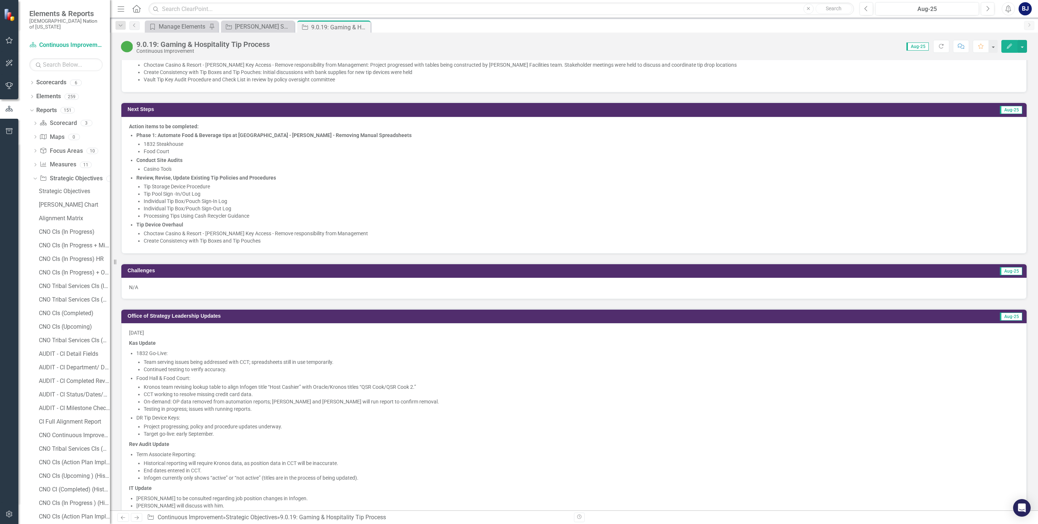
click at [221, 291] on div "N/A" at bounding box center [574, 288] width 906 height 21
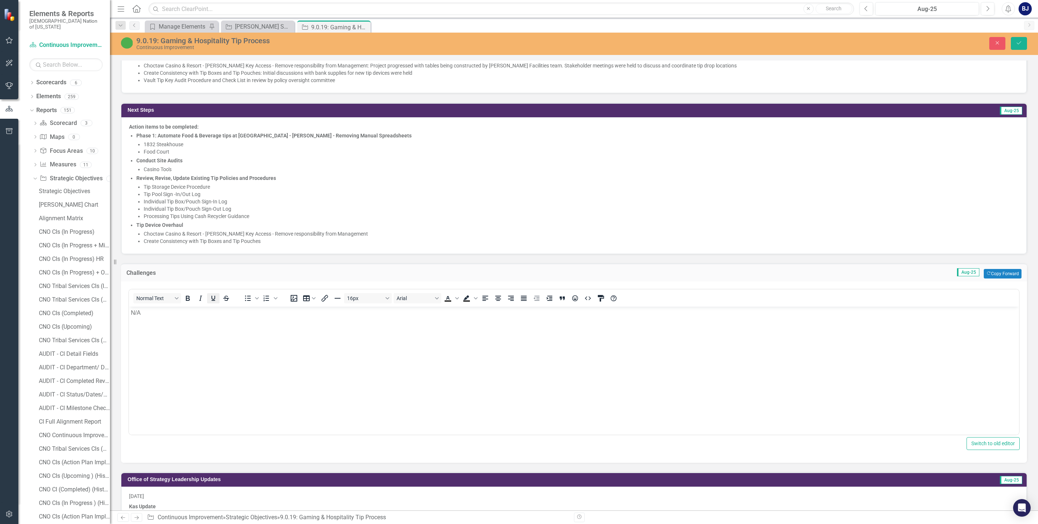
scroll to position [0, 0]
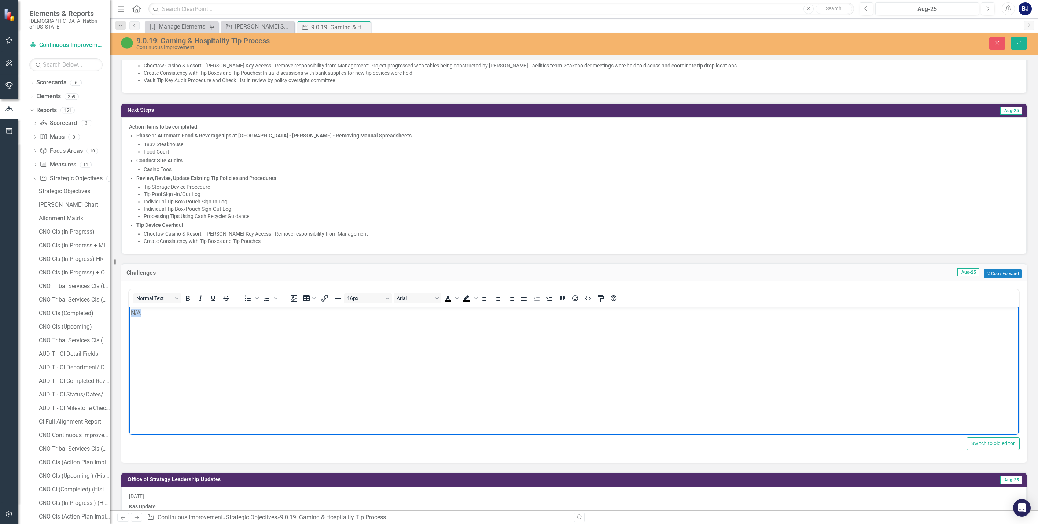
drag, startPoint x: 149, startPoint y: 314, endPoint x: 123, endPoint y: 314, distance: 25.7
click at [129, 314] on html "N/A" at bounding box center [574, 362] width 890 height 110
click at [193, 270] on td "Challenges" at bounding box center [266, 274] width 279 height 10
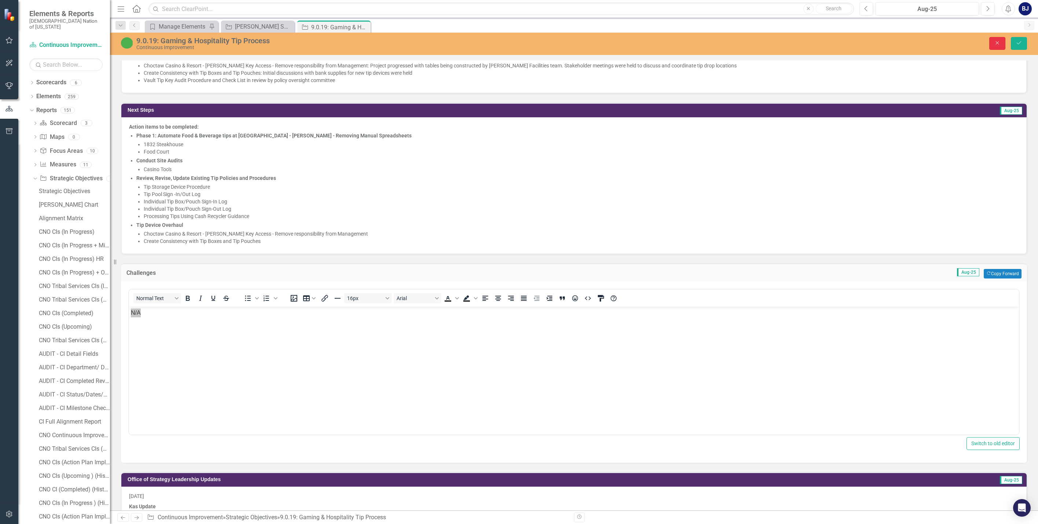
click at [523, 44] on button "Close" at bounding box center [998, 43] width 16 height 13
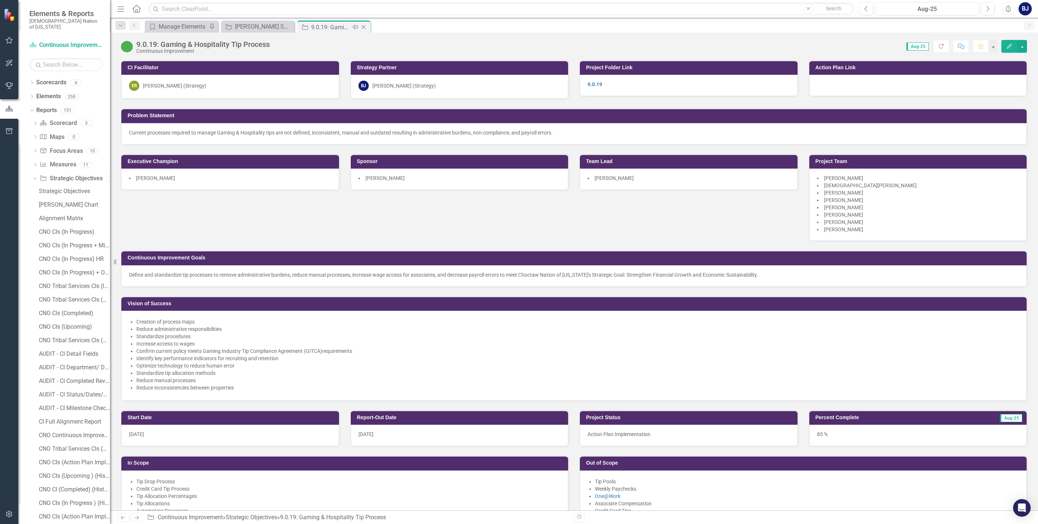
click at [363, 27] on icon "Close" at bounding box center [363, 27] width 7 height 6
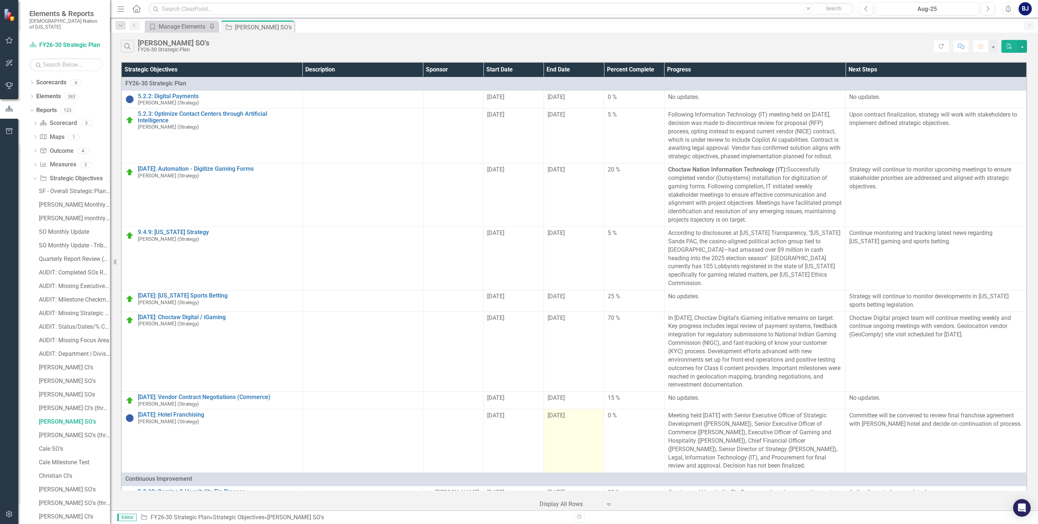
click at [523, 418] on td "[DATE]" at bounding box center [574, 441] width 60 height 63
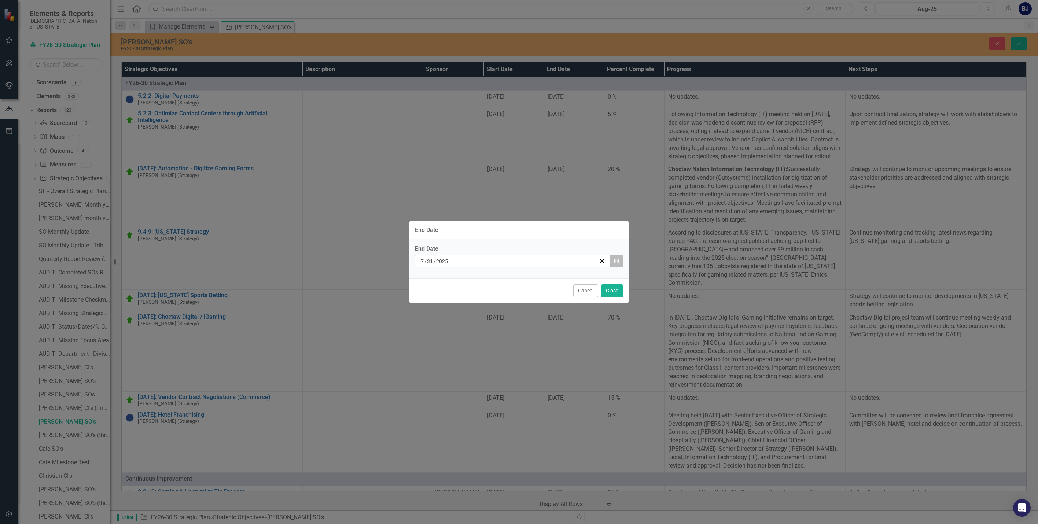
click at [523, 261] on button "Calendar" at bounding box center [617, 261] width 14 height 12
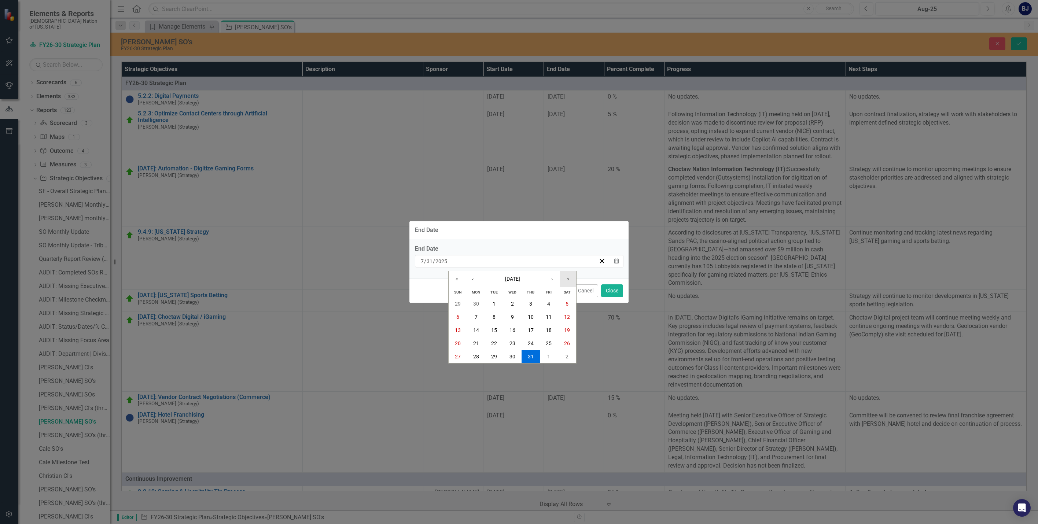
click at [523, 279] on button "»" at bounding box center [568, 279] width 16 height 16
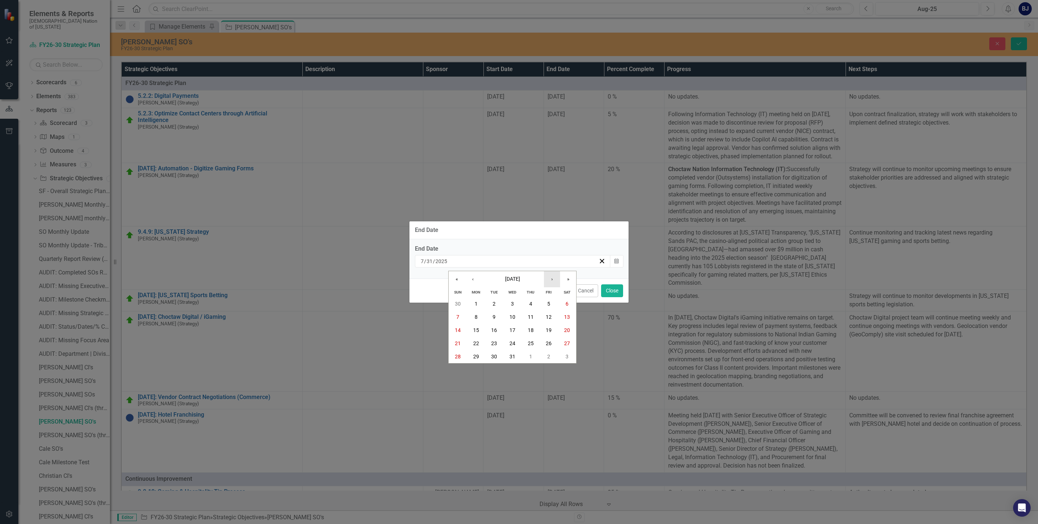
click at [523, 279] on button "›" at bounding box center [552, 279] width 16 height 16
click at [478, 354] on abbr "30" at bounding box center [476, 357] width 6 height 6
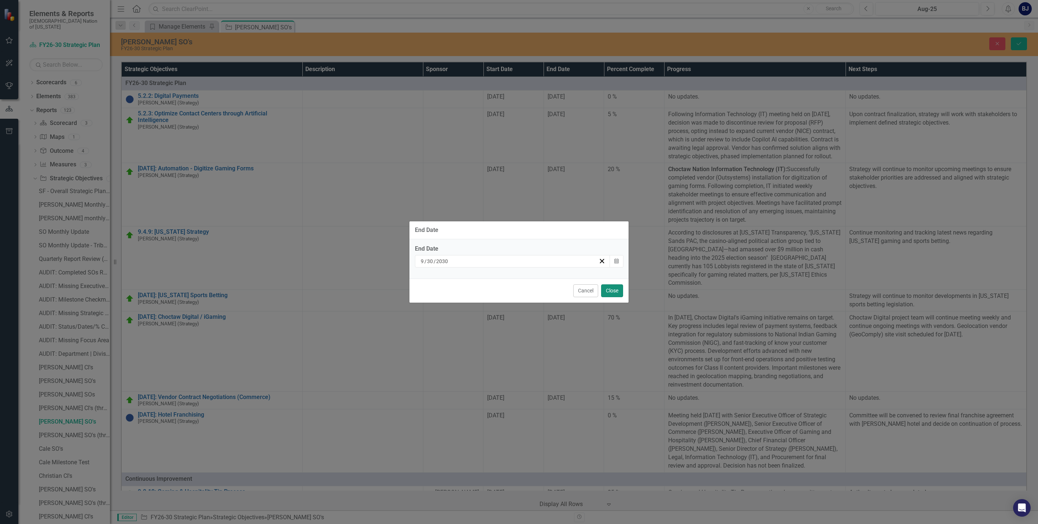
click at [523, 292] on button "Close" at bounding box center [612, 291] width 22 height 13
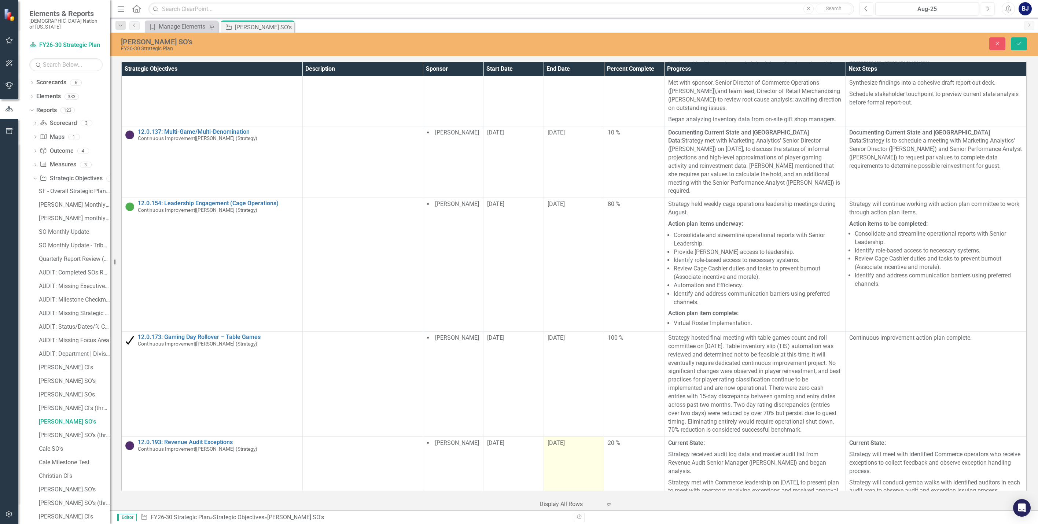
scroll to position [917, 0]
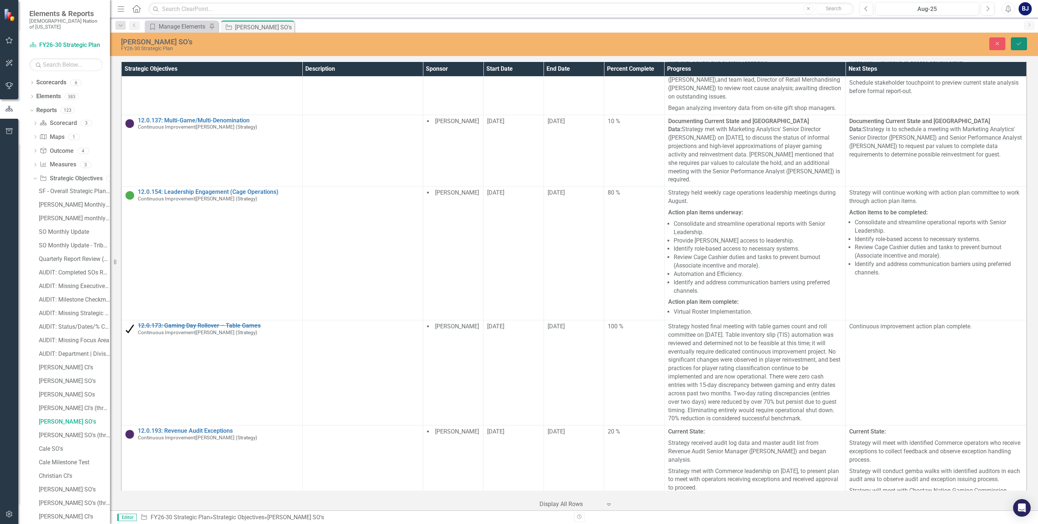
click at [523, 46] on button "Save" at bounding box center [1019, 43] width 16 height 13
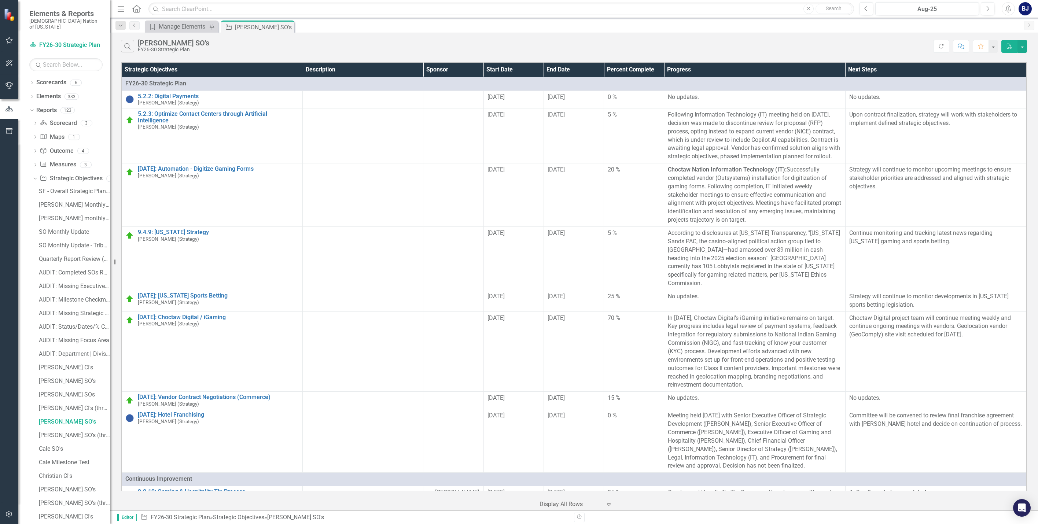
click at [216, 53] on div "Search [PERSON_NAME] SO's FY26-30 Strategic Plan Refresh Comment Favorite PDF" at bounding box center [574, 45] width 928 height 24
click at [47, 267] on div "[PERSON_NAME] SO's" at bounding box center [74, 270] width 71 height 7
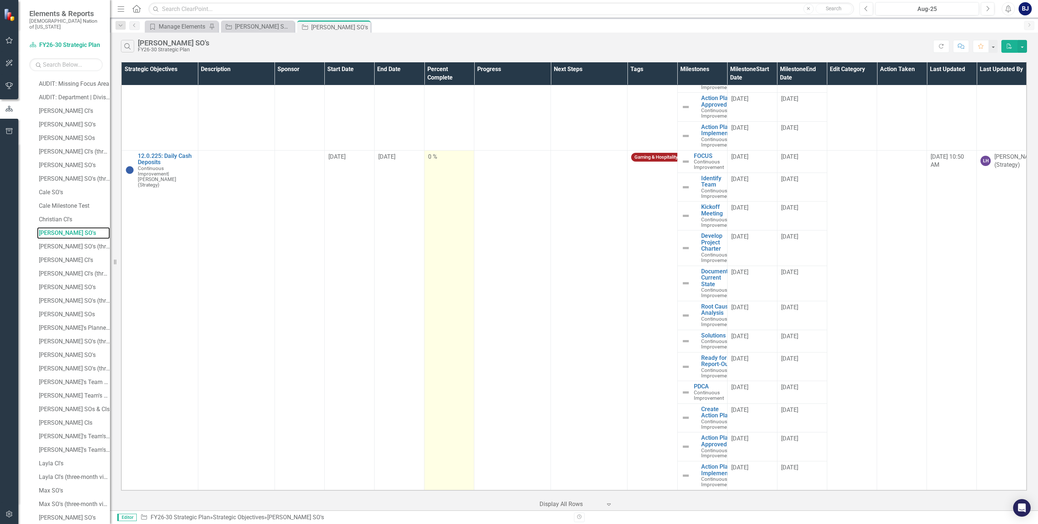
scroll to position [10702, 0]
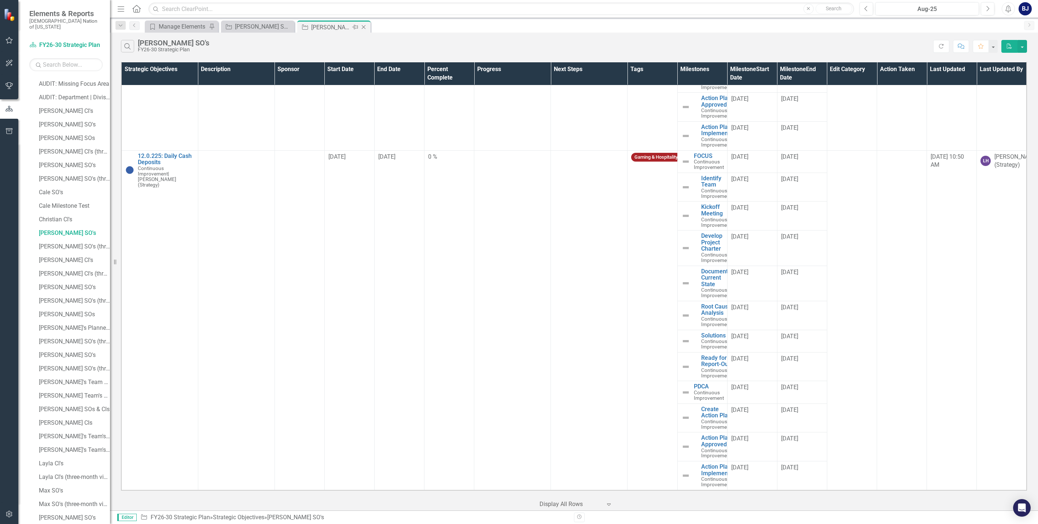
click at [362, 28] on icon "Close" at bounding box center [363, 27] width 7 height 6
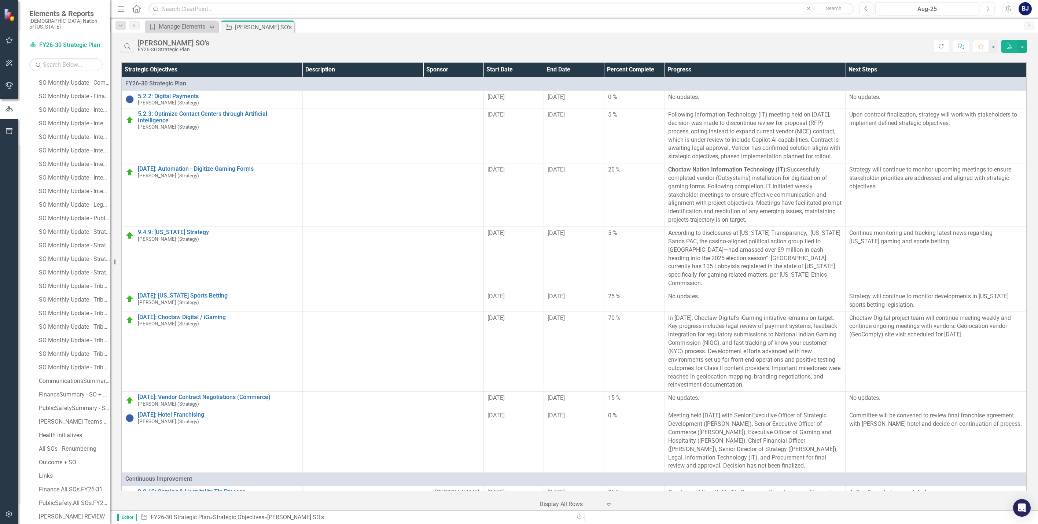
scroll to position [1100, 0]
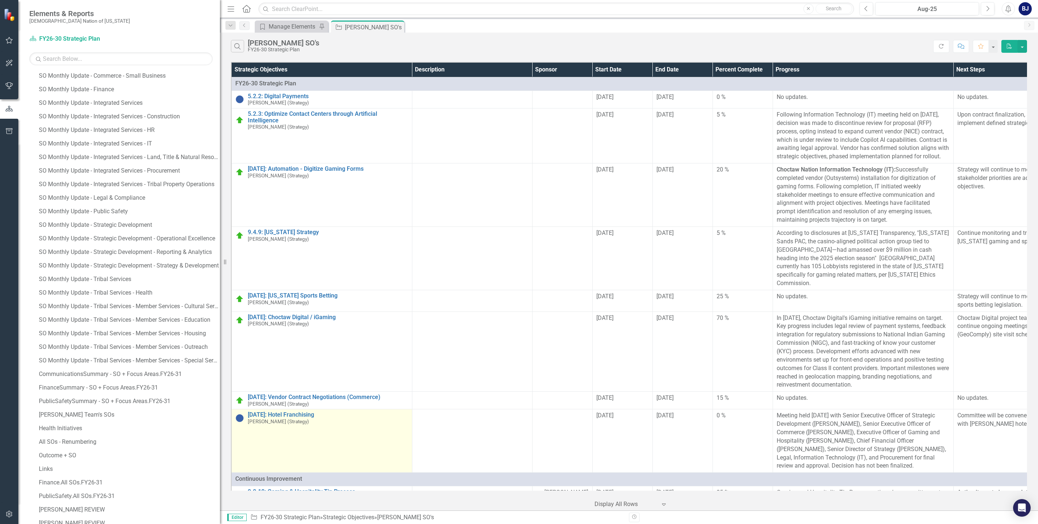
drag, startPoint x: 112, startPoint y: 407, endPoint x: 285, endPoint y: 415, distance: 173.6
click at [285, 415] on div "Elements & Reports Choctaw Nation of [US_STATE] Scorecard FY26-30 Strategic Pla…" at bounding box center [519, 262] width 1038 height 524
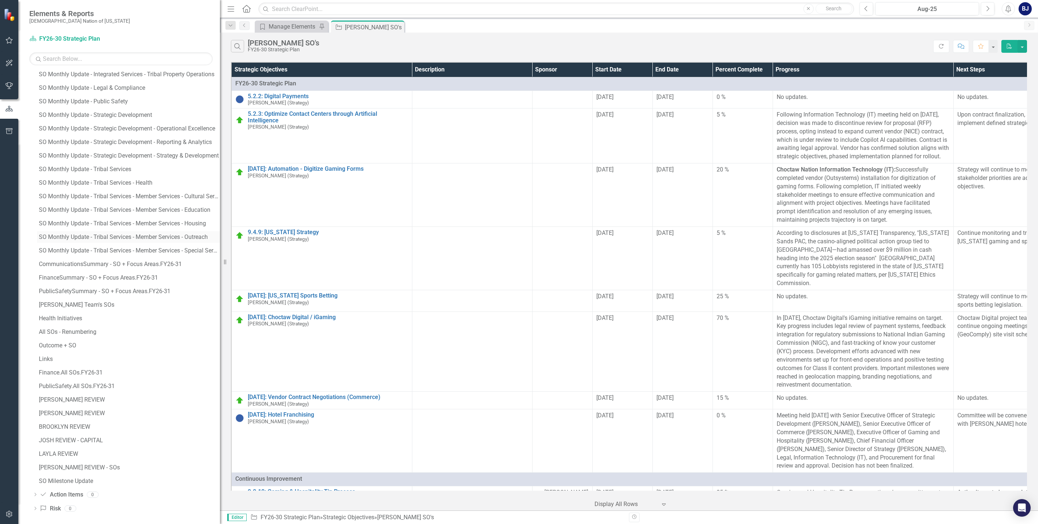
scroll to position [1213, 0]
click at [68, 421] on div "BROOKLYN REVIEW" at bounding box center [129, 424] width 181 height 7
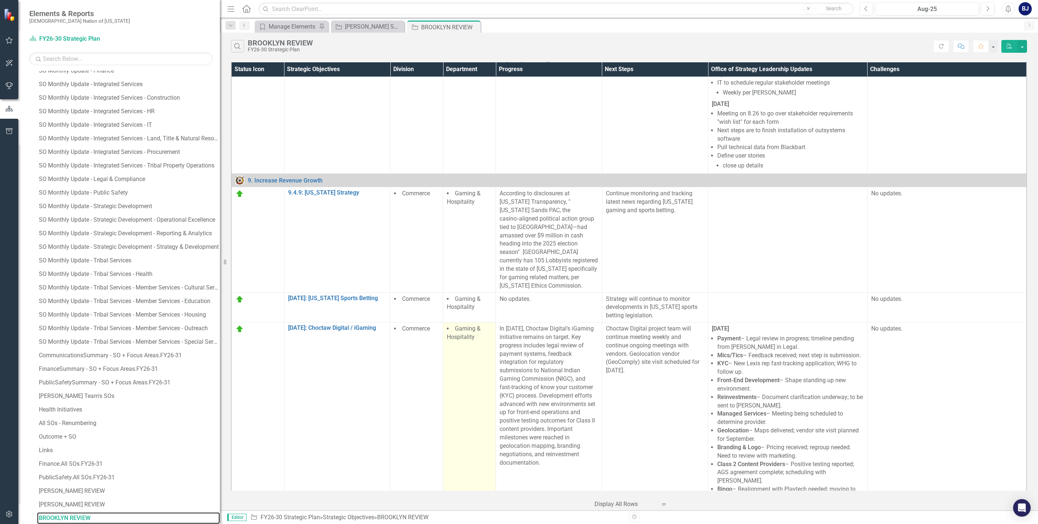
scroll to position [293, 0]
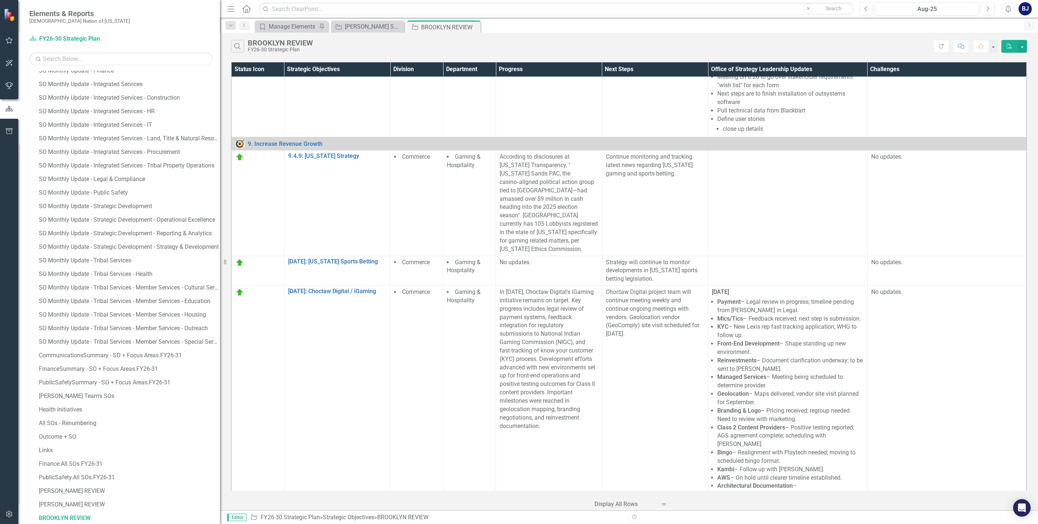
click at [956, 2] on div "Menu Home Search Close Search Previous Aug-25 Next Alerts BJ User Edit Profile …" at bounding box center [629, 9] width 818 height 18
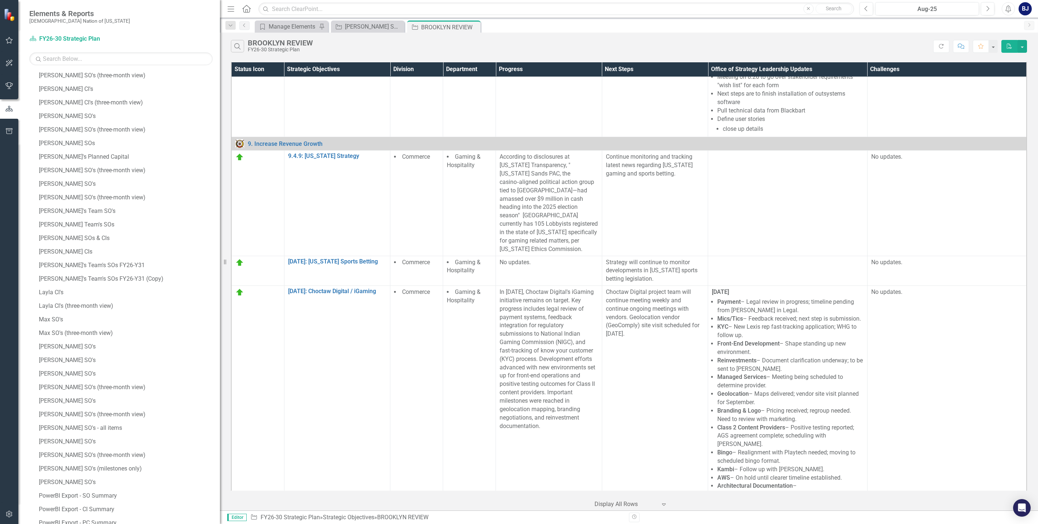
scroll to position [0, 0]
